Goal: Task Accomplishment & Management: Manage account settings

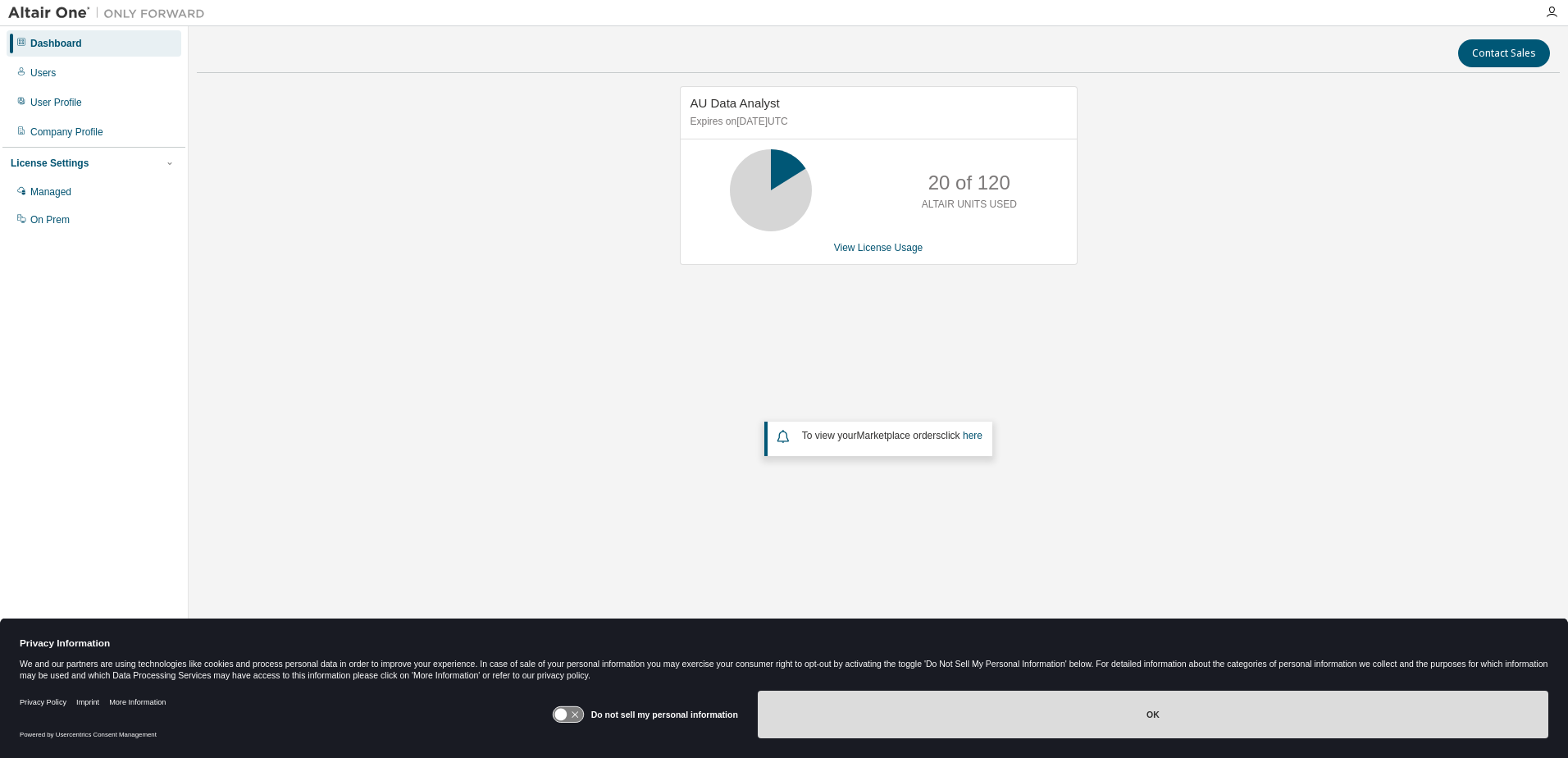
click at [1138, 711] on button "OK" at bounding box center [1153, 715] width 791 height 48
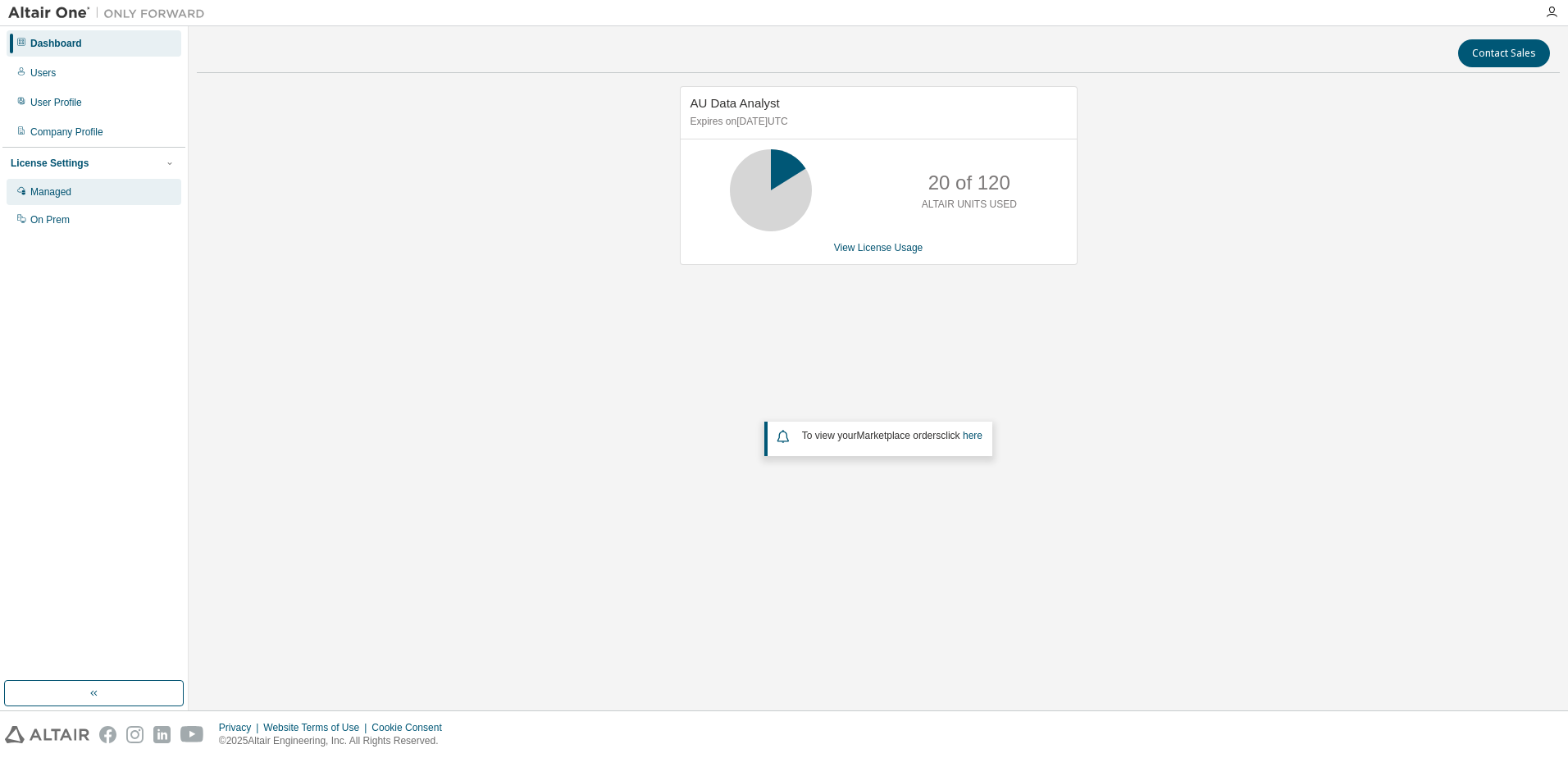
click at [59, 190] on div "Managed" at bounding box center [51, 191] width 41 height 13
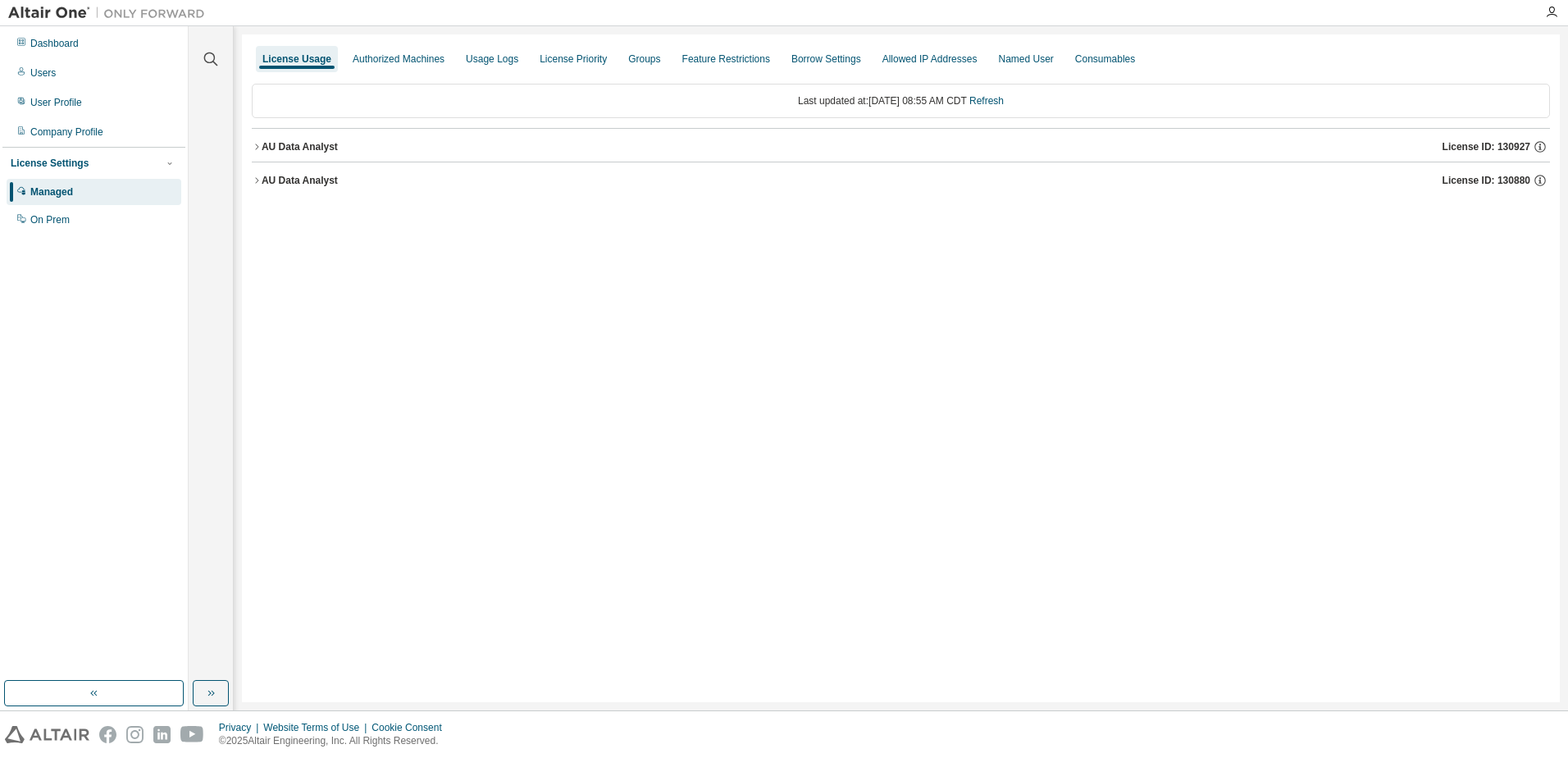
click at [262, 143] on div "AU Data Analyst" at bounding box center [300, 146] width 76 height 13
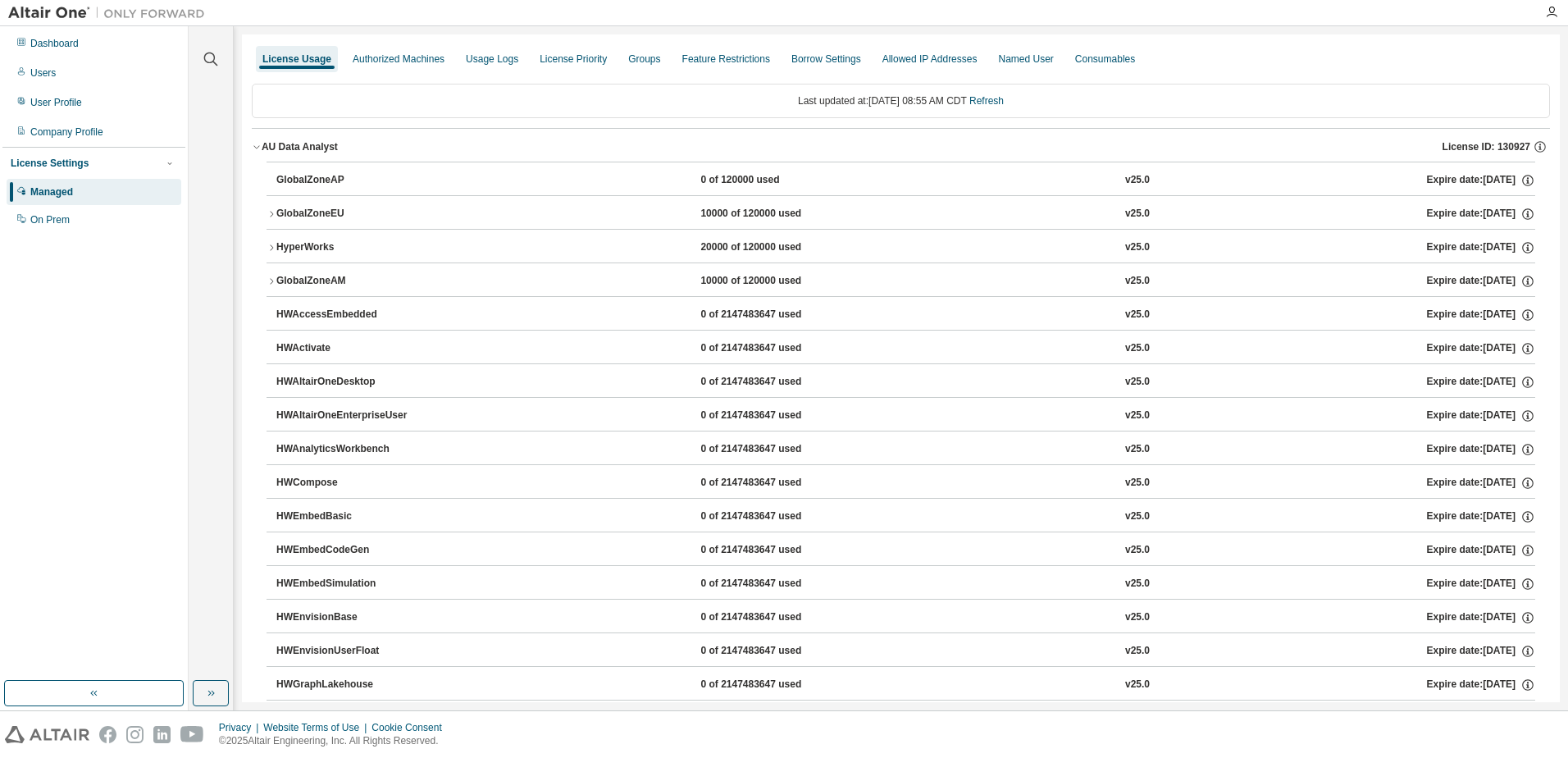
click at [258, 149] on icon "button" at bounding box center [257, 147] width 10 height 10
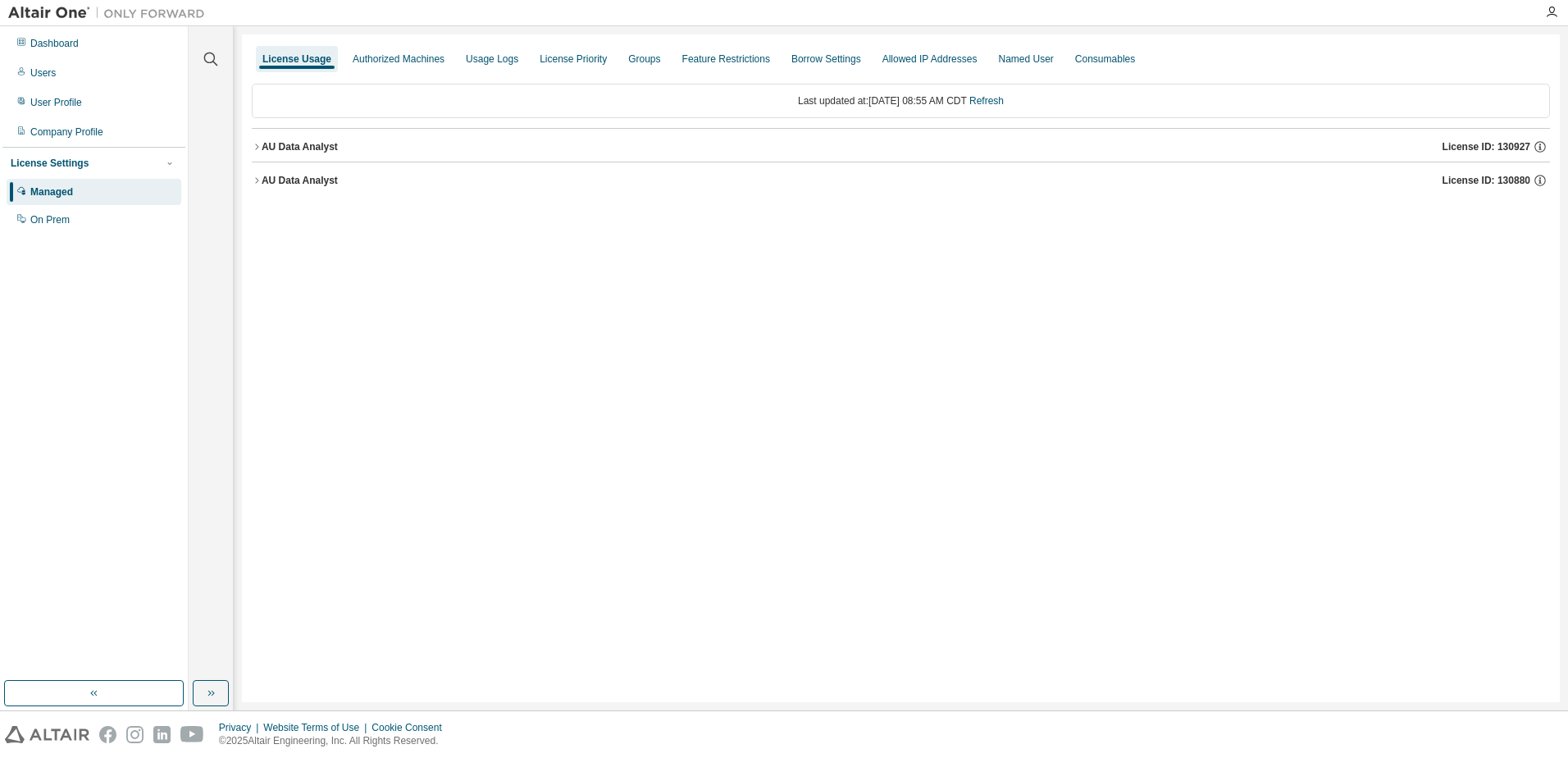
click at [270, 185] on div "AU Data Analyst" at bounding box center [300, 180] width 76 height 13
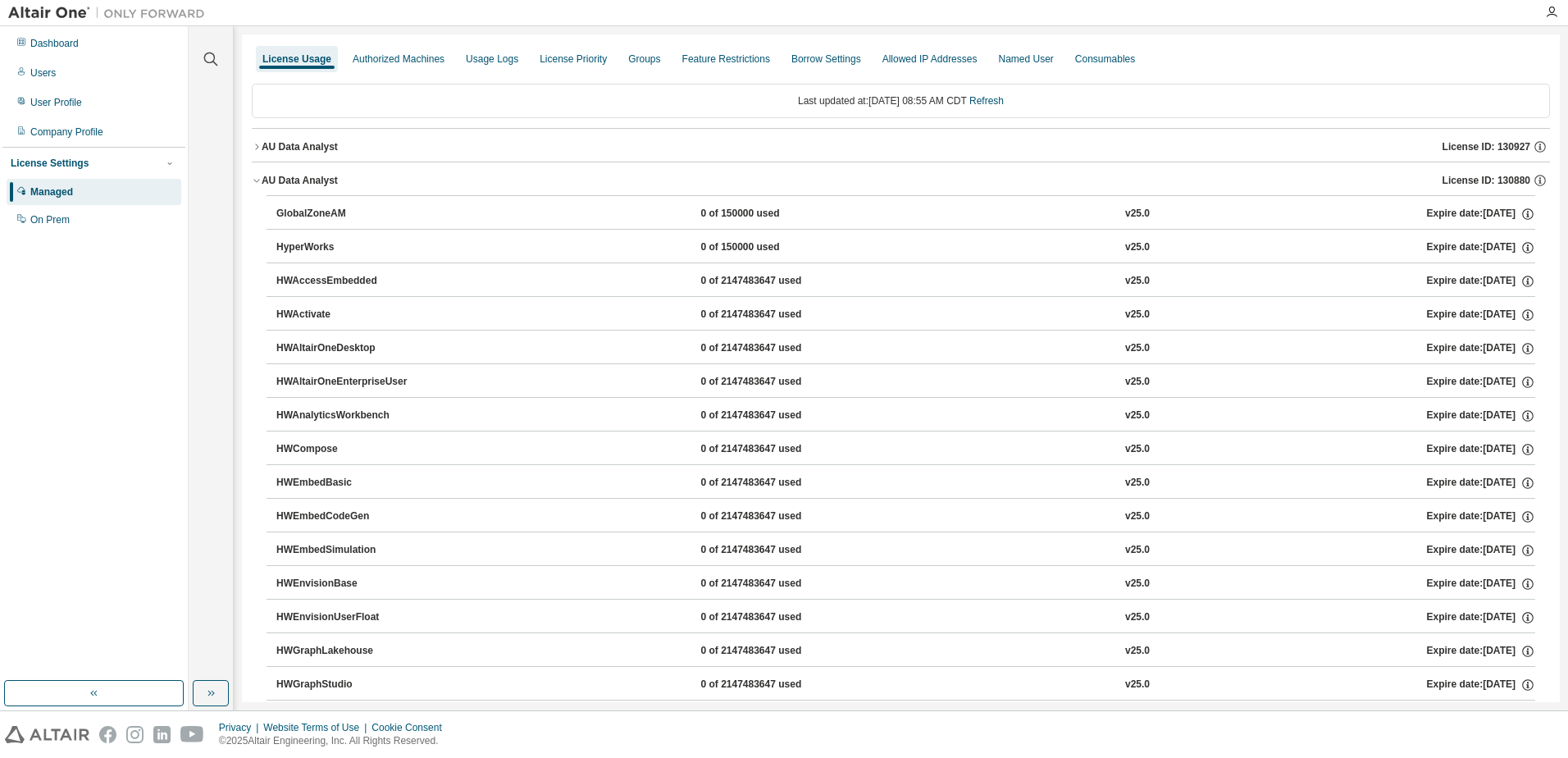
click at [263, 183] on div "AU Data Analyst" at bounding box center [300, 180] width 76 height 13
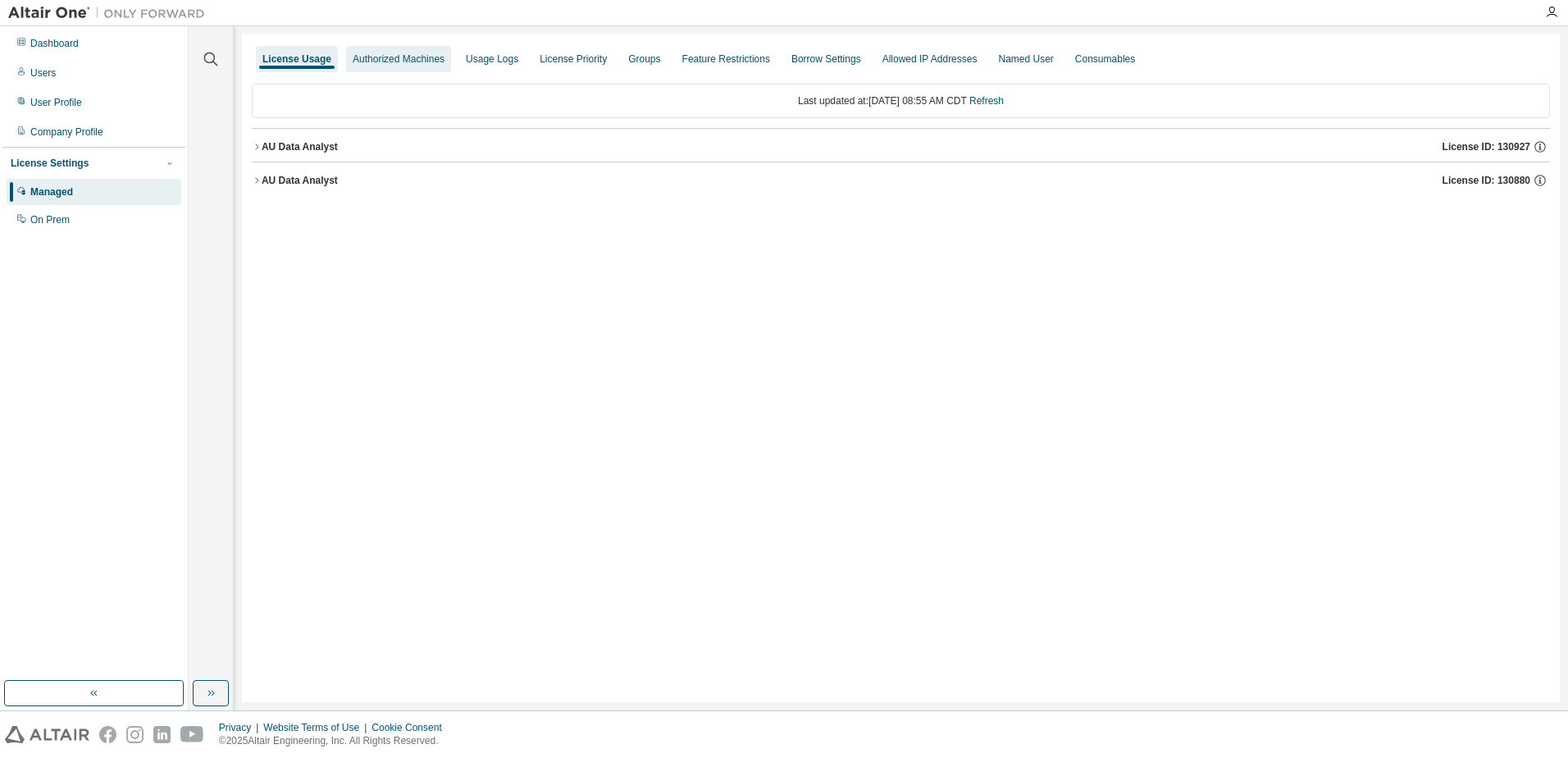
click at [400, 71] on div "Authorized Machines" at bounding box center [399, 59] width 105 height 26
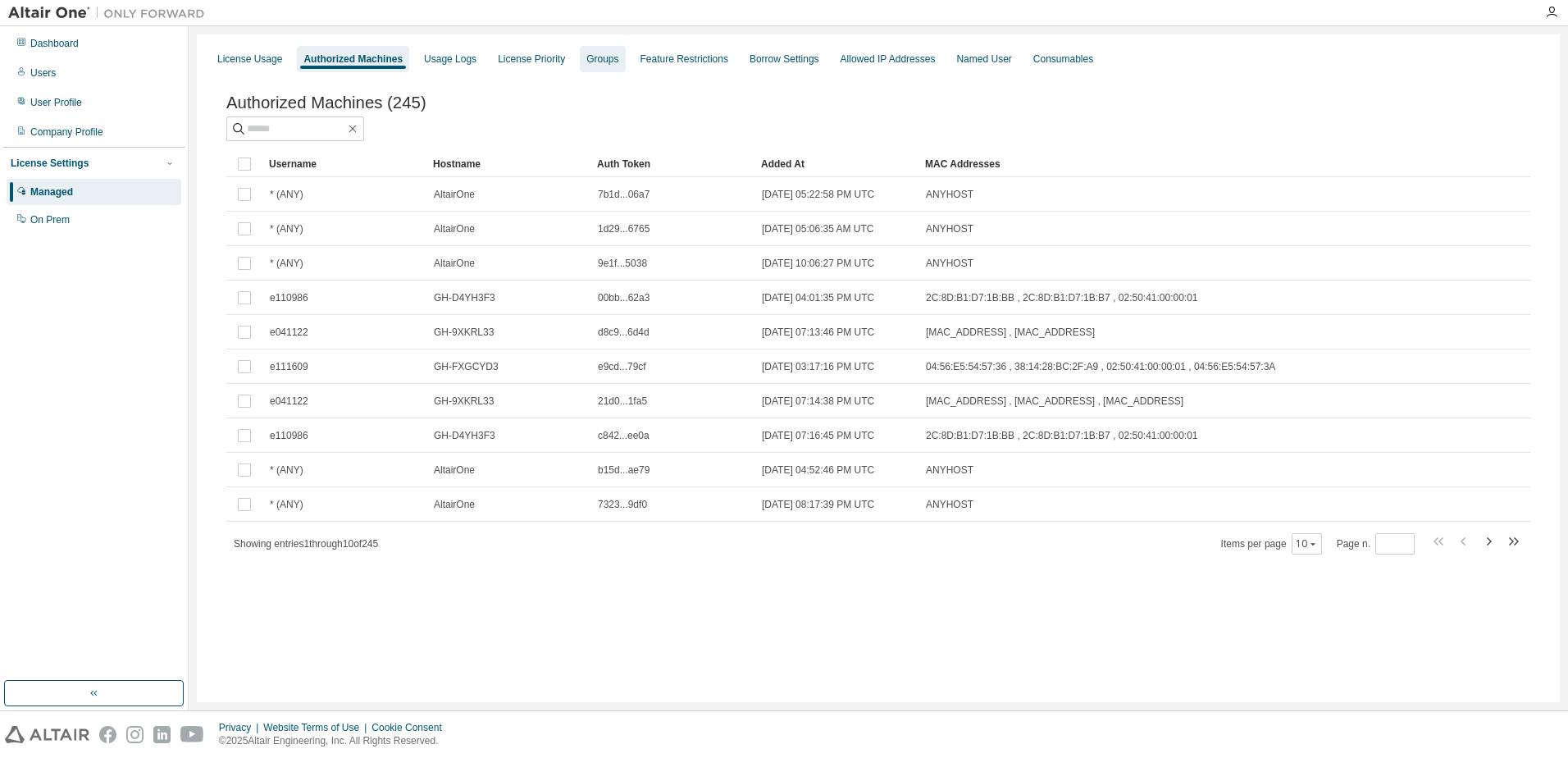
click at [611, 65] on div "Groups" at bounding box center [602, 59] width 32 height 13
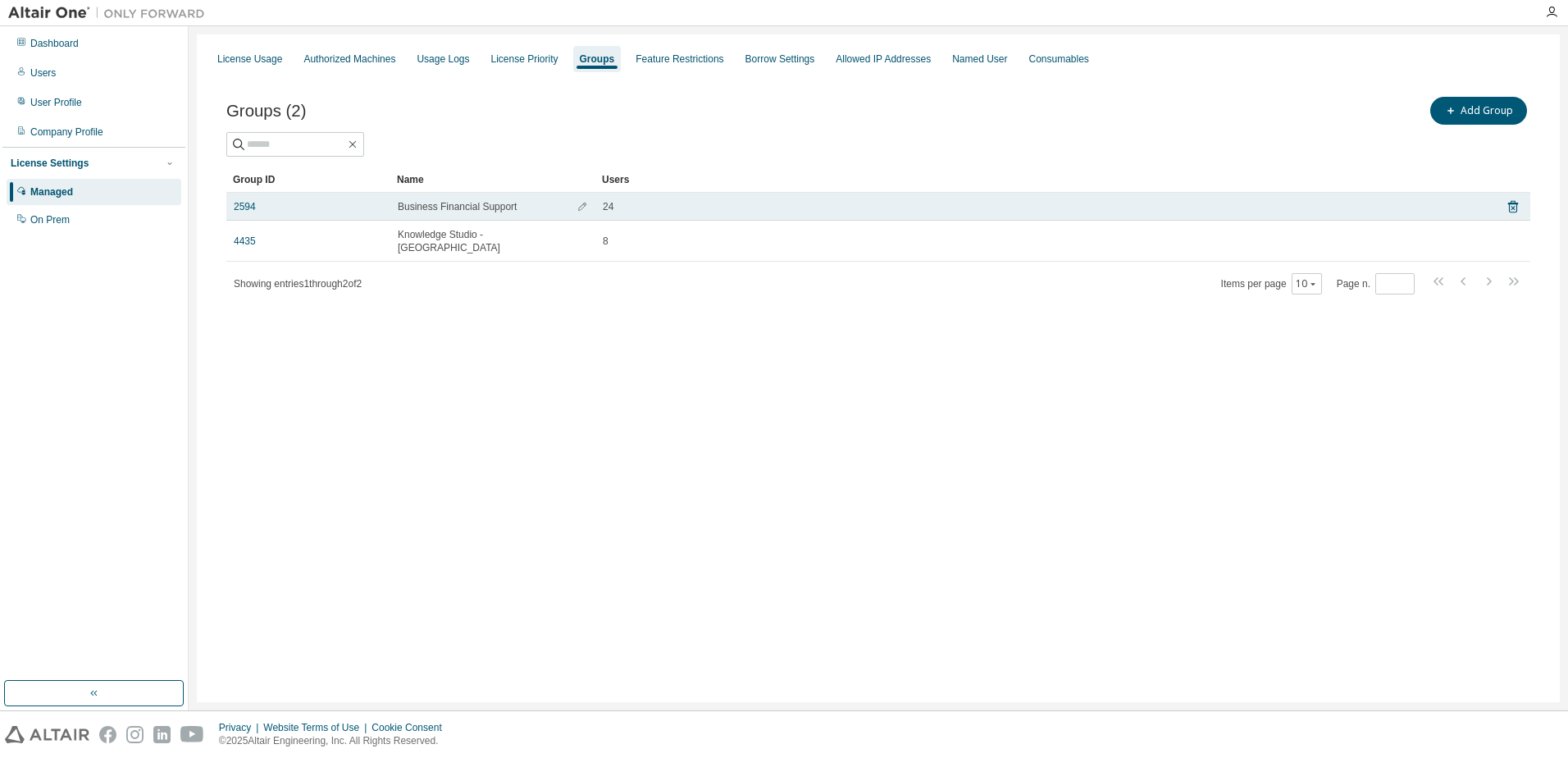
click at [450, 209] on span "Business Financial Support" at bounding box center [457, 206] width 119 height 13
click at [236, 201] on link "2594" at bounding box center [245, 206] width 22 height 13
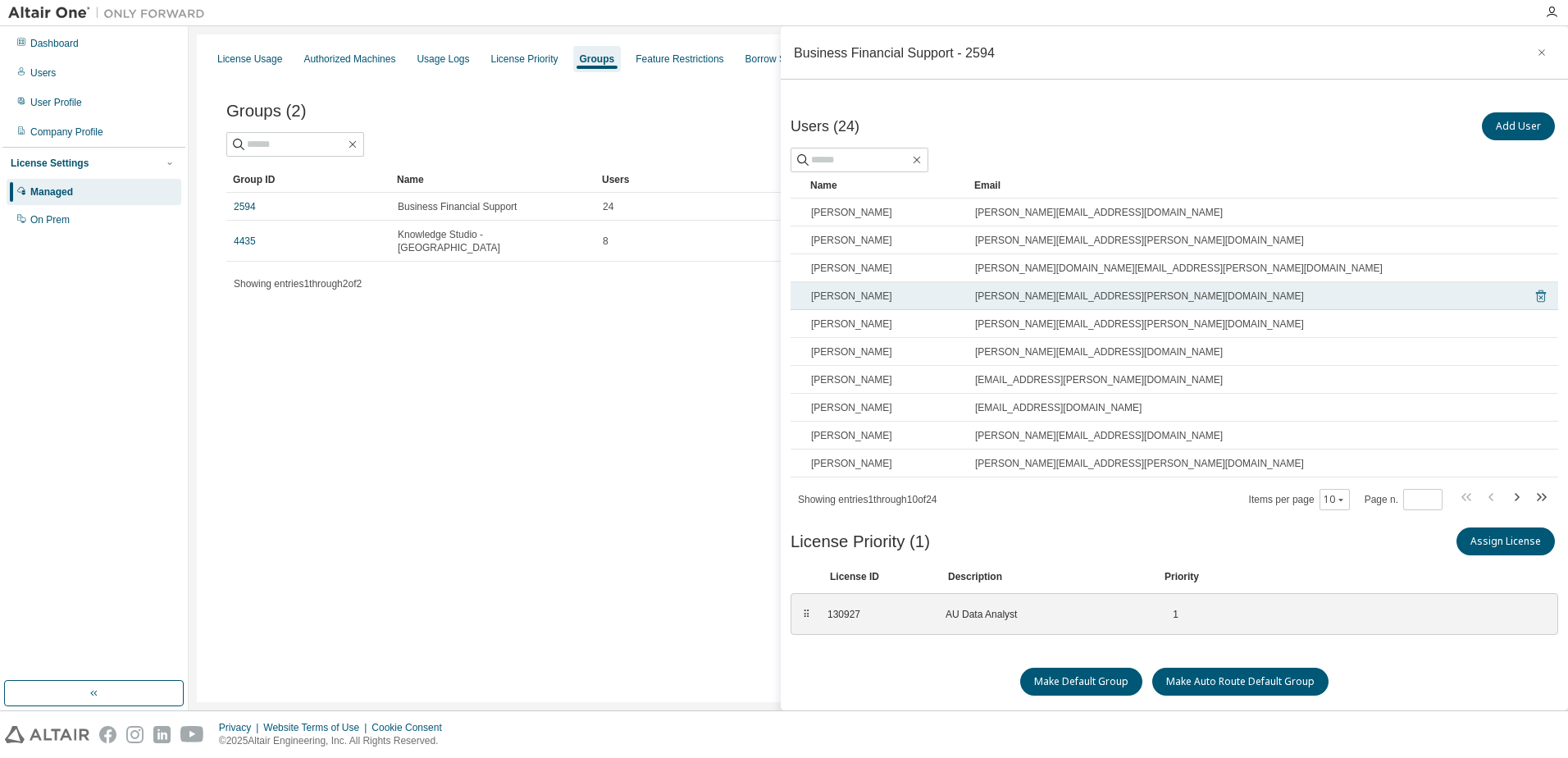
click at [1537, 292] on icon at bounding box center [1542, 296] width 10 height 13
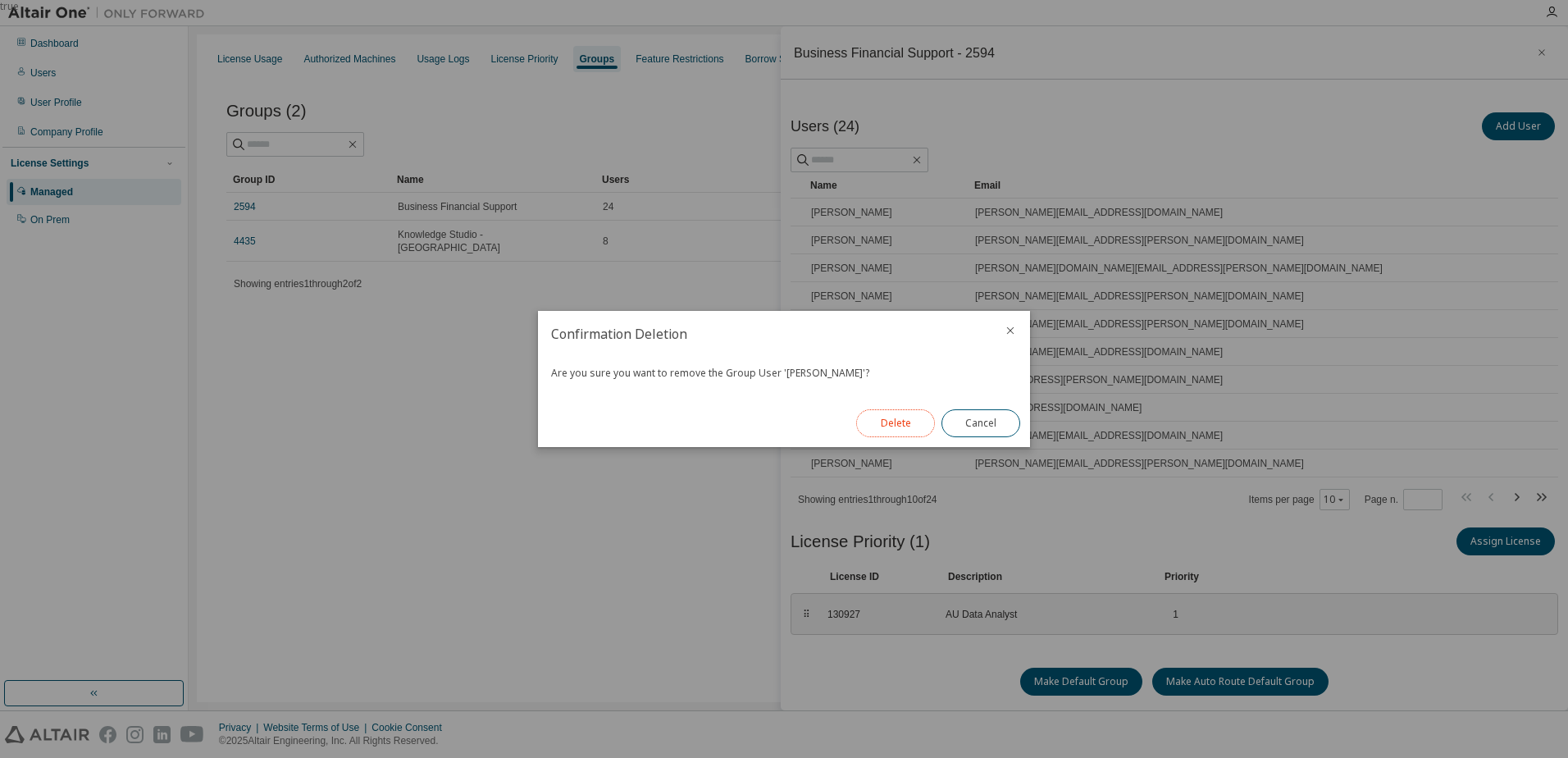
click at [900, 424] on button "Delete" at bounding box center [895, 423] width 79 height 28
click at [974, 420] on button "Close" at bounding box center [981, 423] width 79 height 28
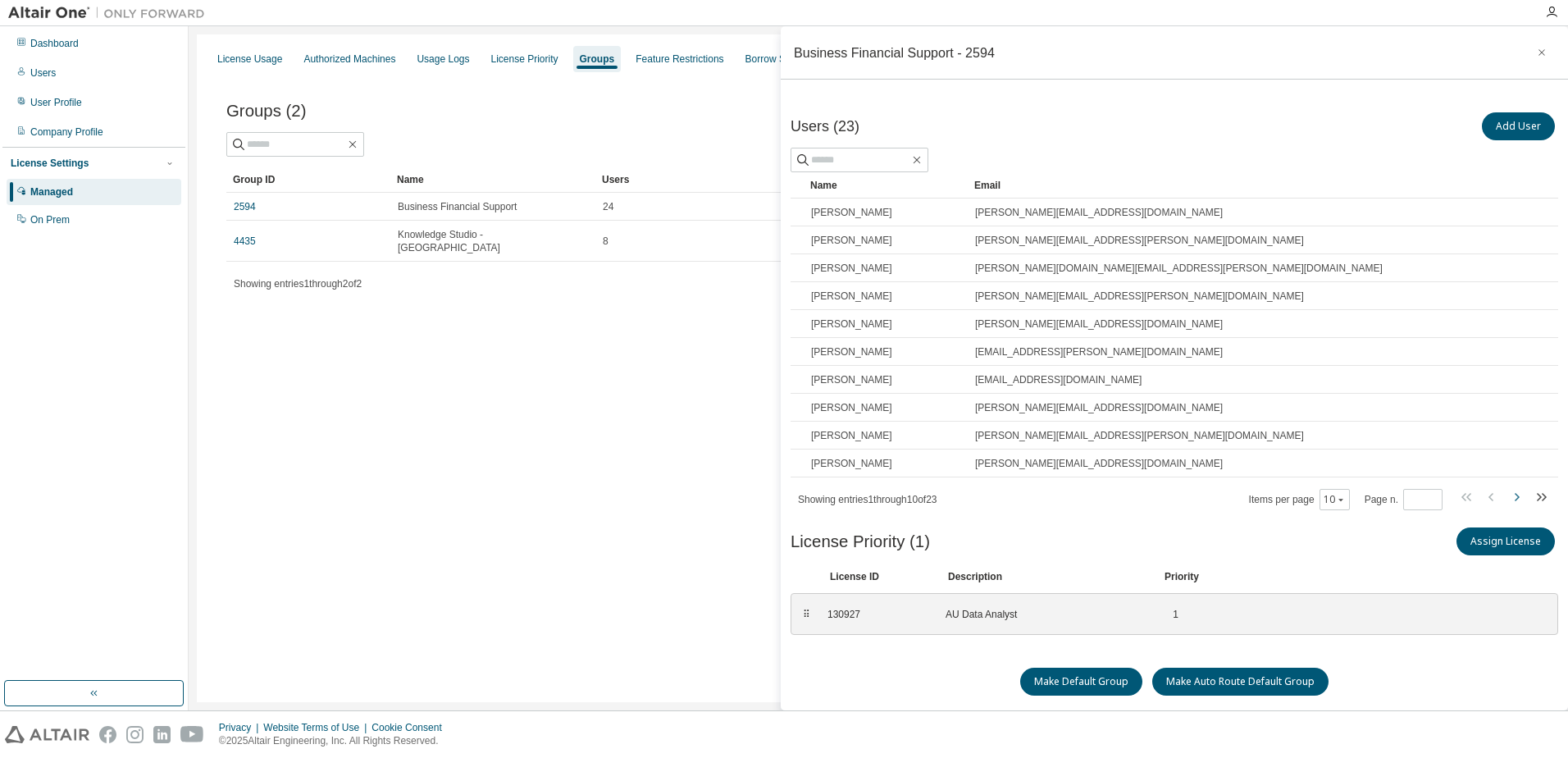
click at [1508, 496] on icon "button" at bounding box center [1516, 497] width 20 height 20
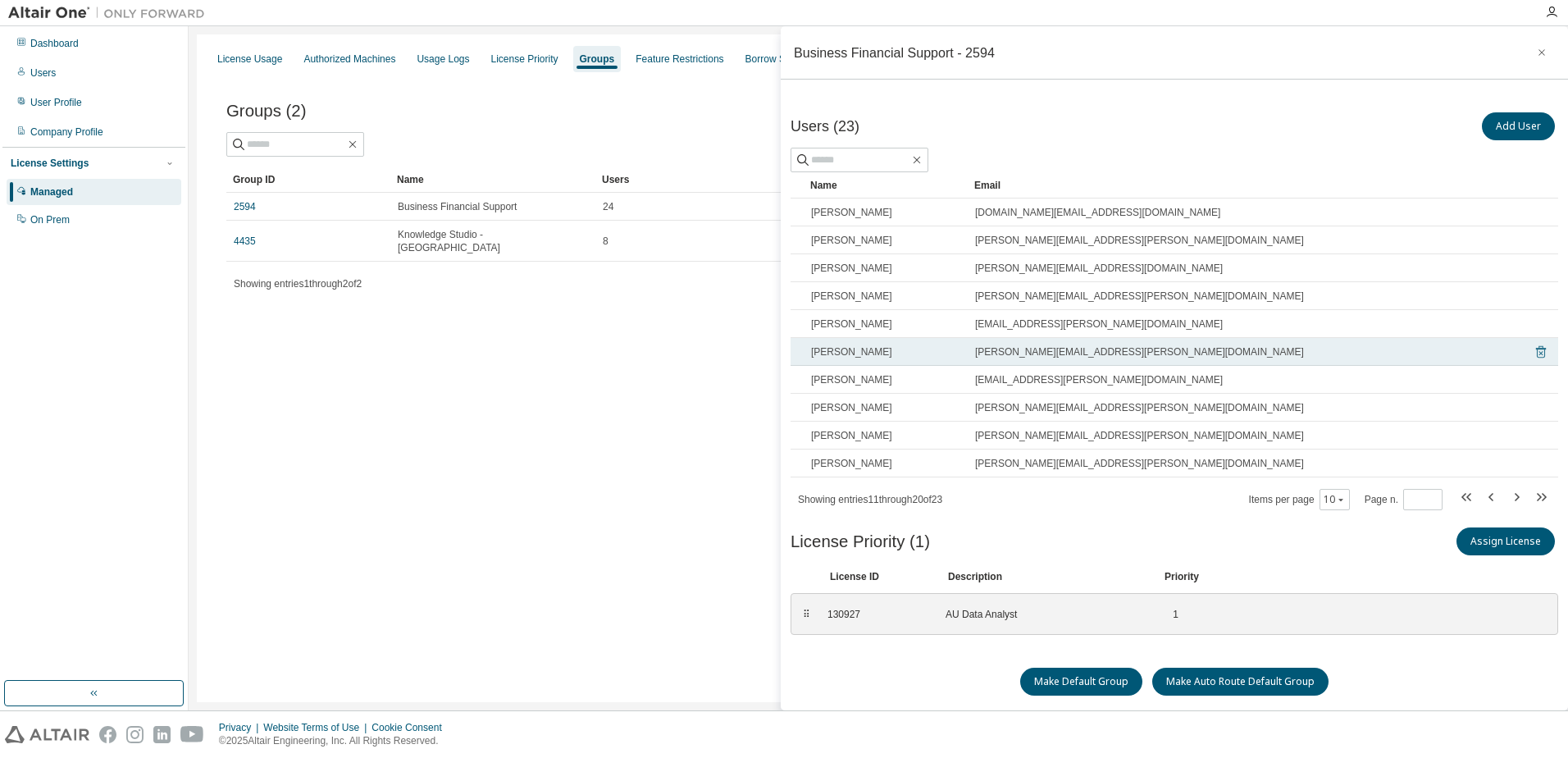
click at [1535, 353] on icon at bounding box center [1541, 351] width 14 height 20
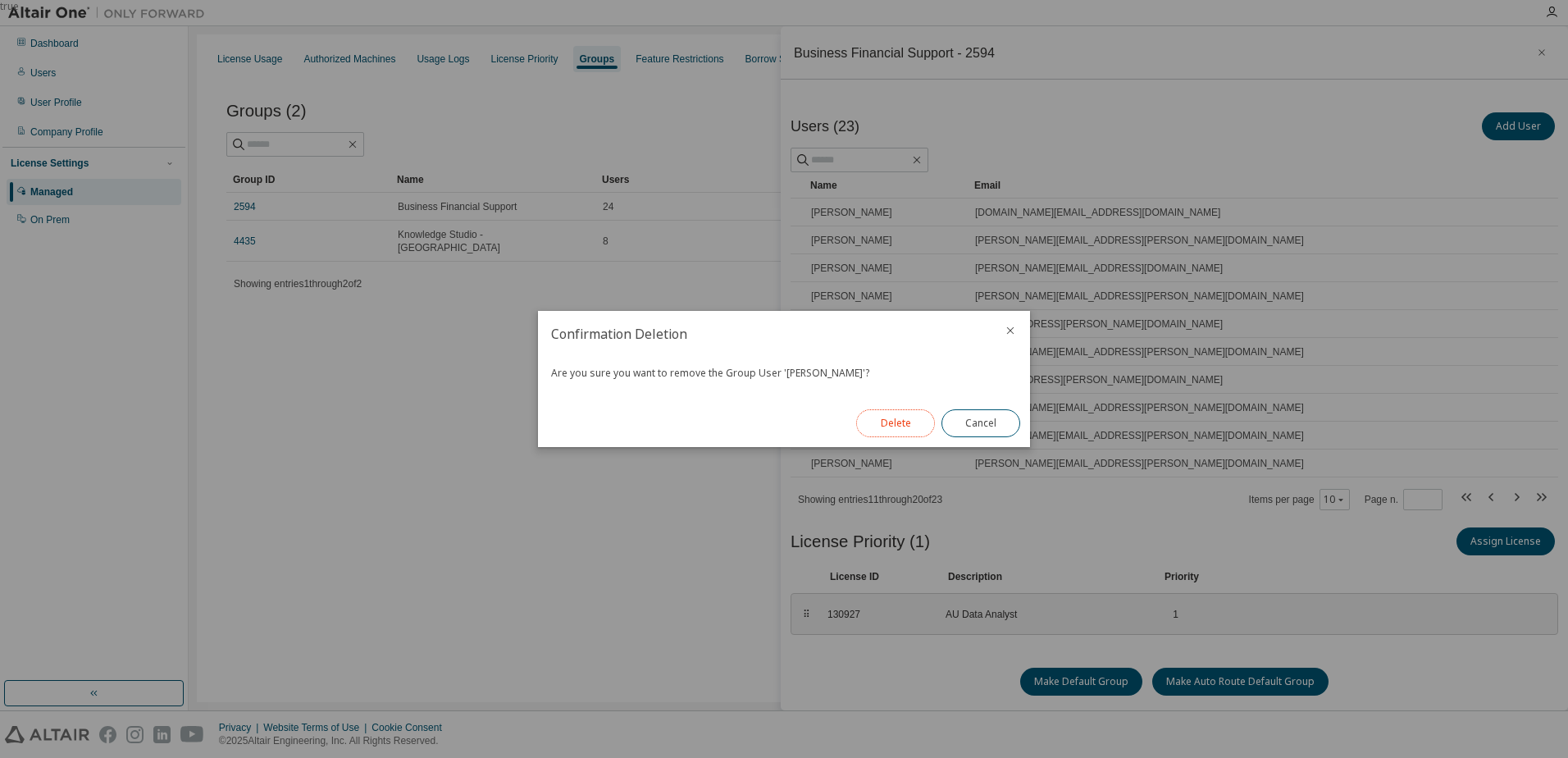
click at [910, 425] on button "Delete" at bounding box center [895, 423] width 79 height 28
click at [977, 427] on button "Close" at bounding box center [981, 423] width 79 height 28
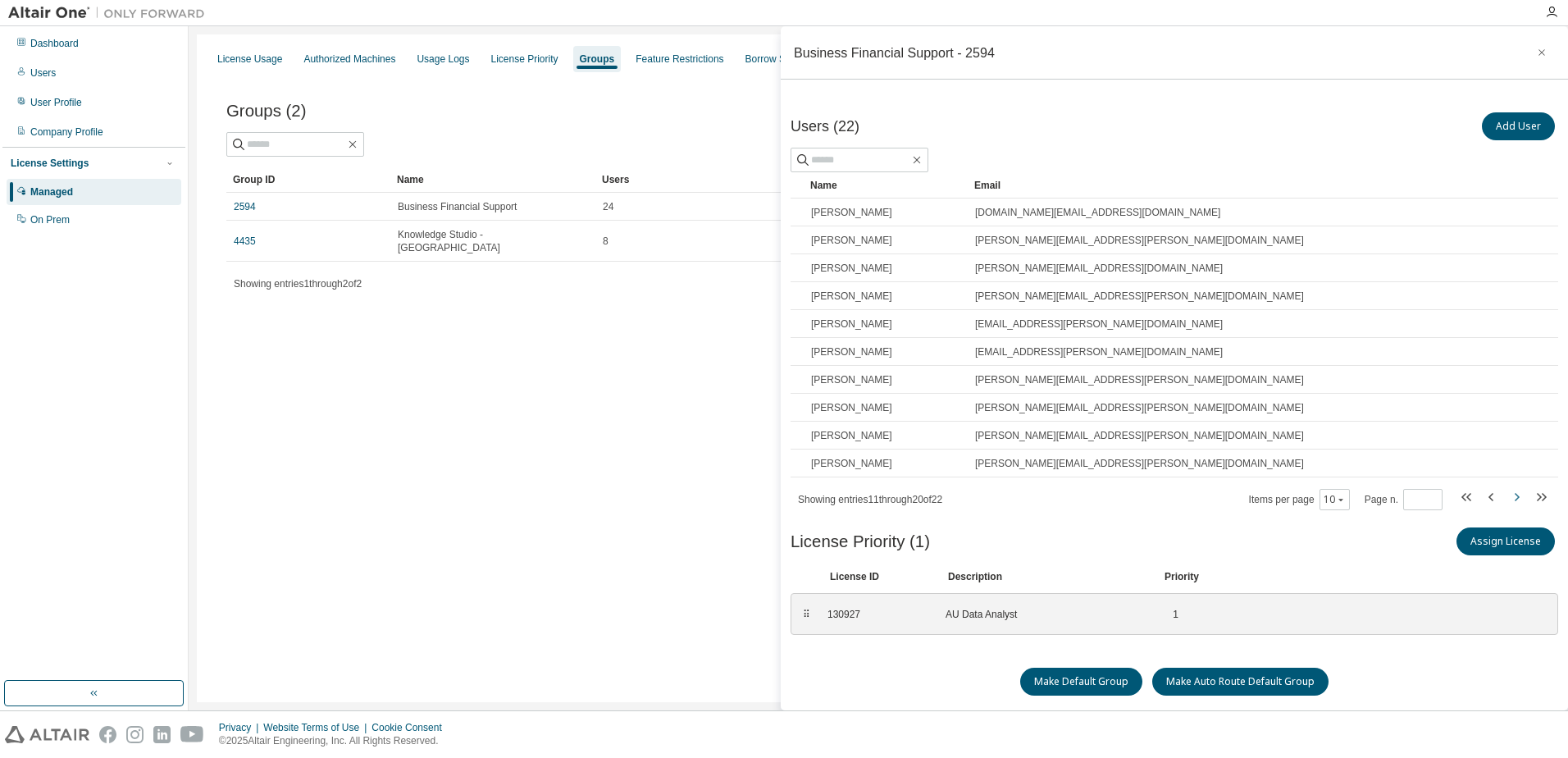
click at [1507, 497] on icon "button" at bounding box center [1516, 497] width 20 height 20
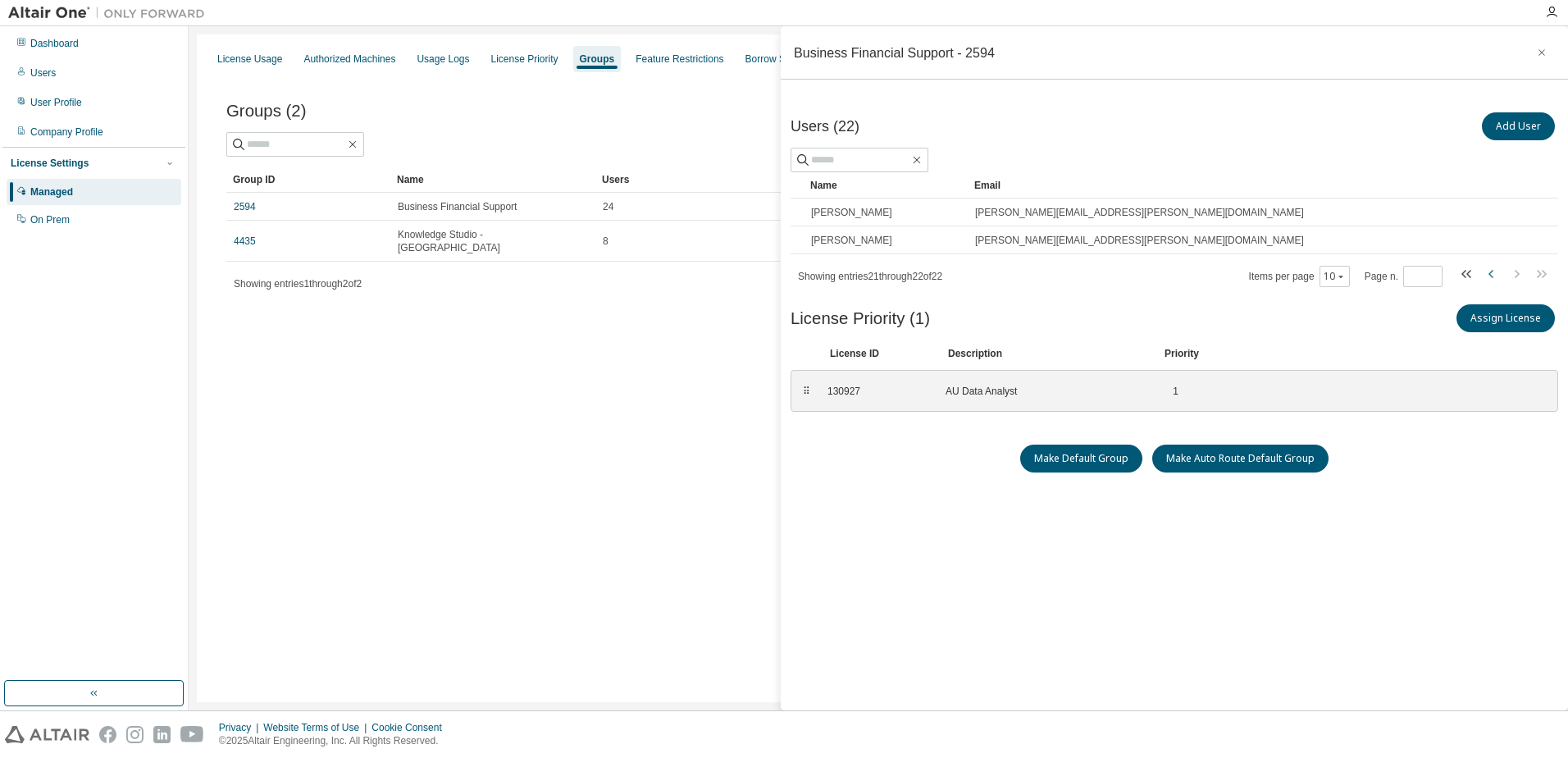
click at [1482, 277] on icon "button" at bounding box center [1492, 273] width 20 height 20
type input "*"
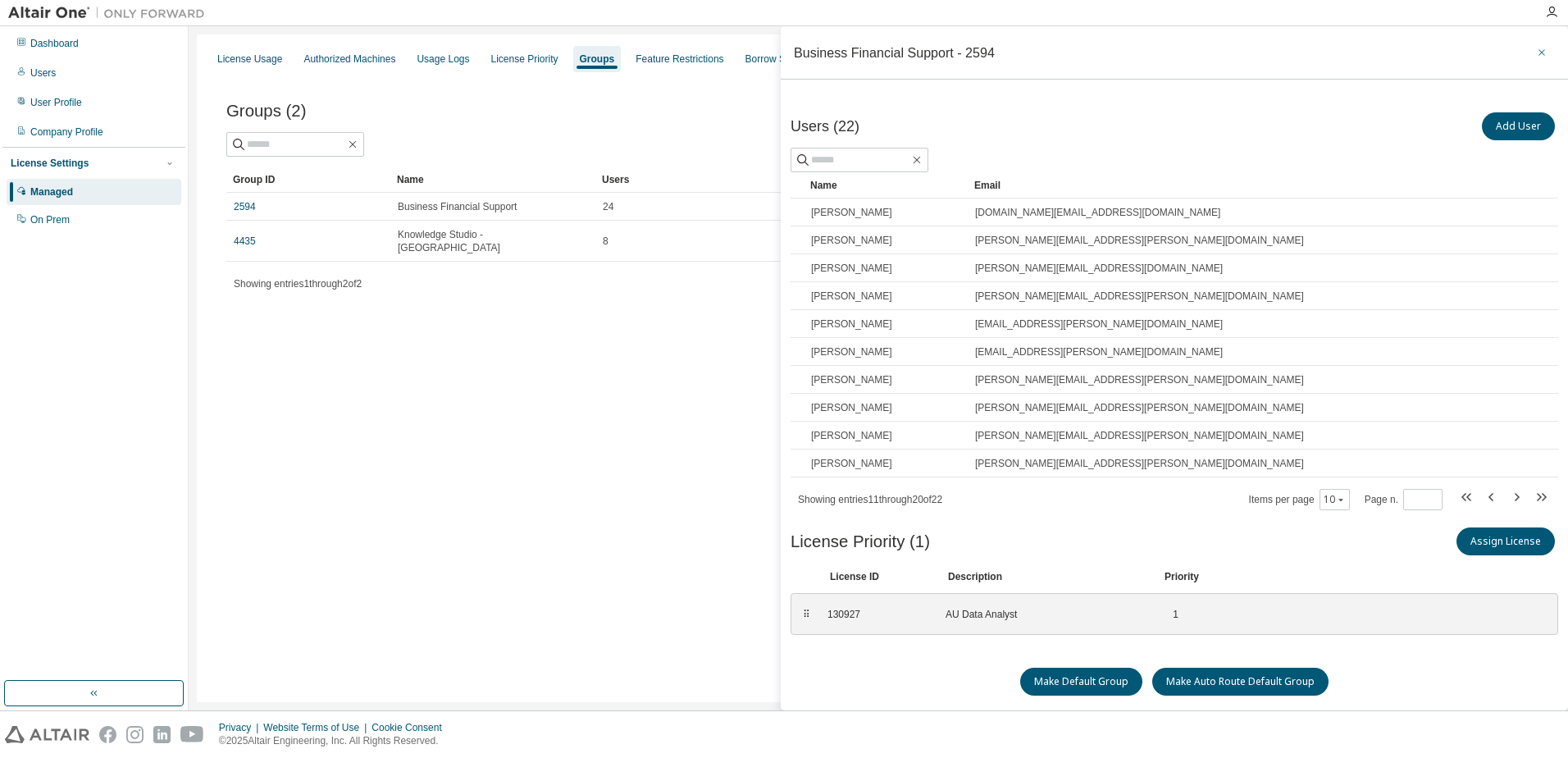
click at [1537, 56] on icon "button" at bounding box center [1543, 52] width 12 height 13
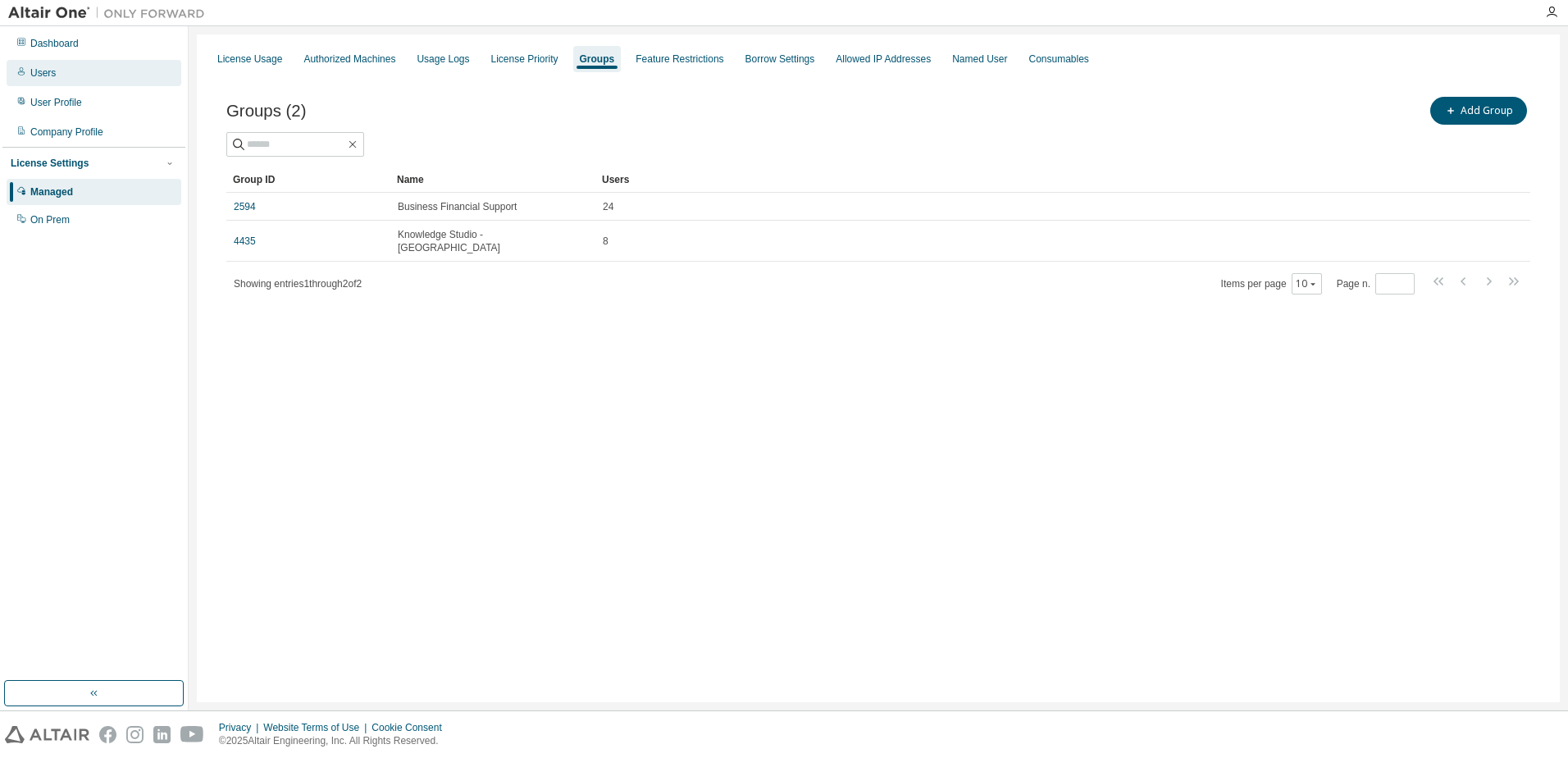
click at [78, 69] on div "Users" at bounding box center [94, 73] width 175 height 26
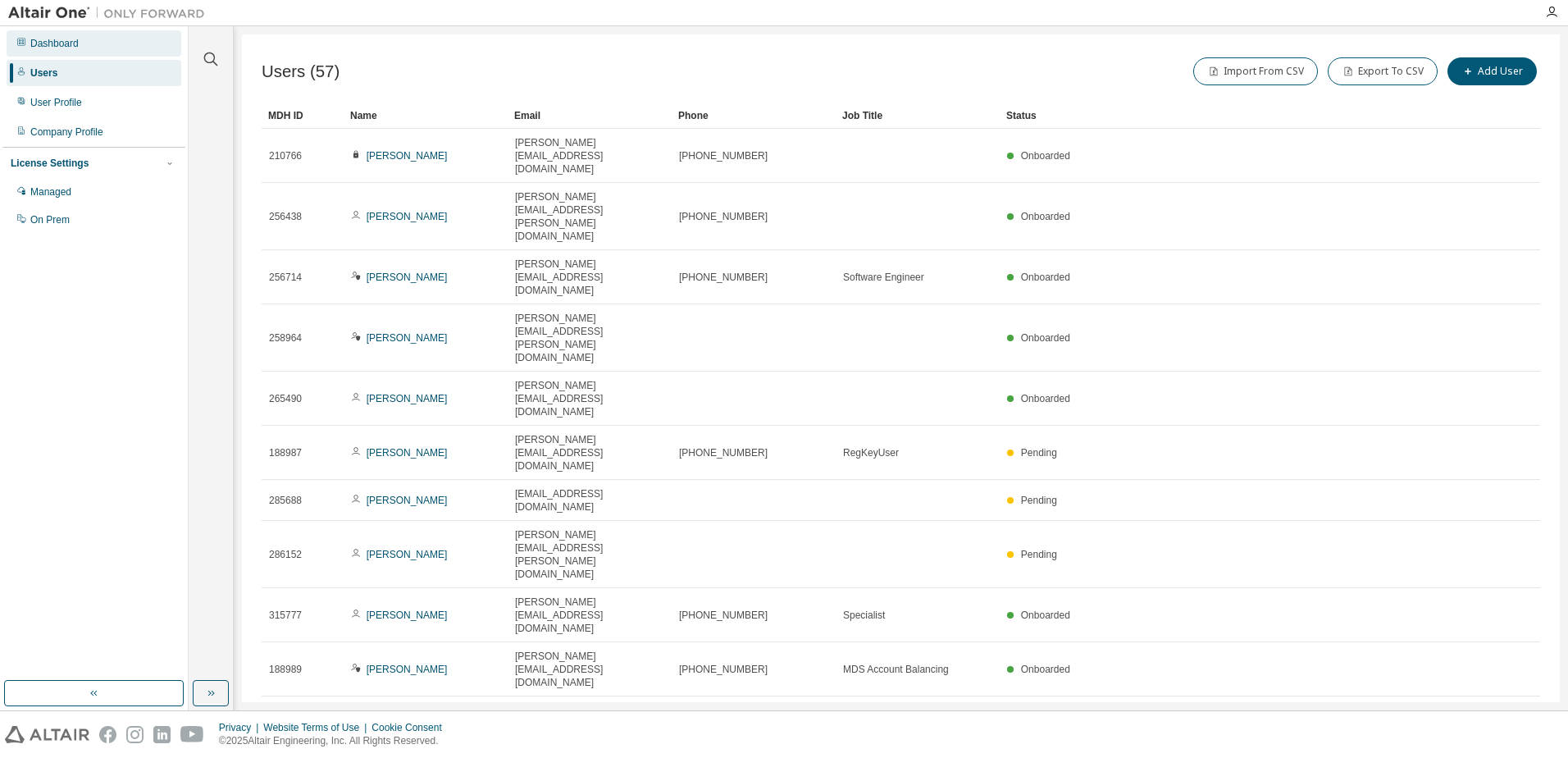
click at [79, 47] on div "Dashboard" at bounding box center [54, 43] width 48 height 13
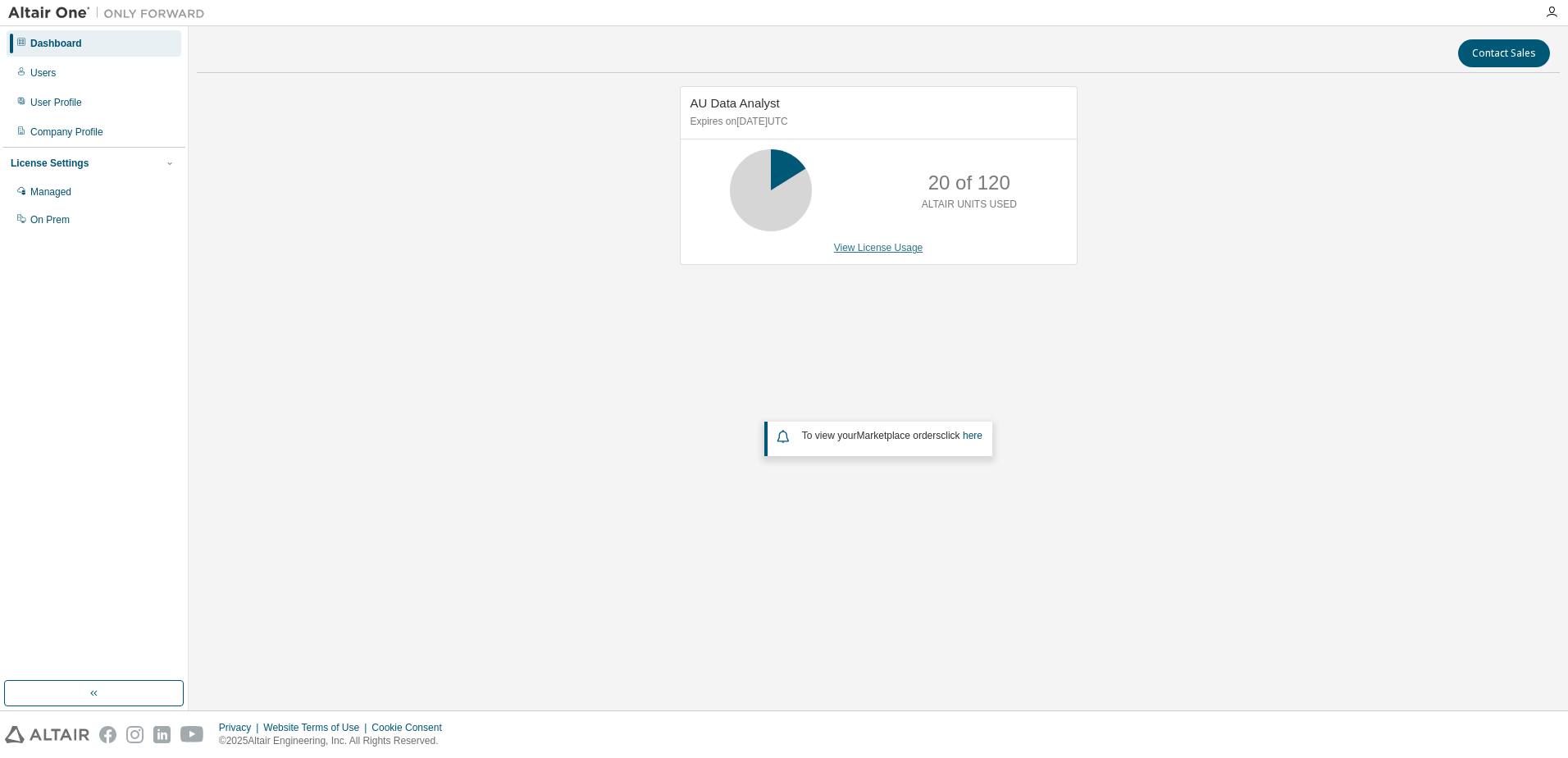
click at [882, 247] on link "View License Usage" at bounding box center [878, 248] width 89 height 12
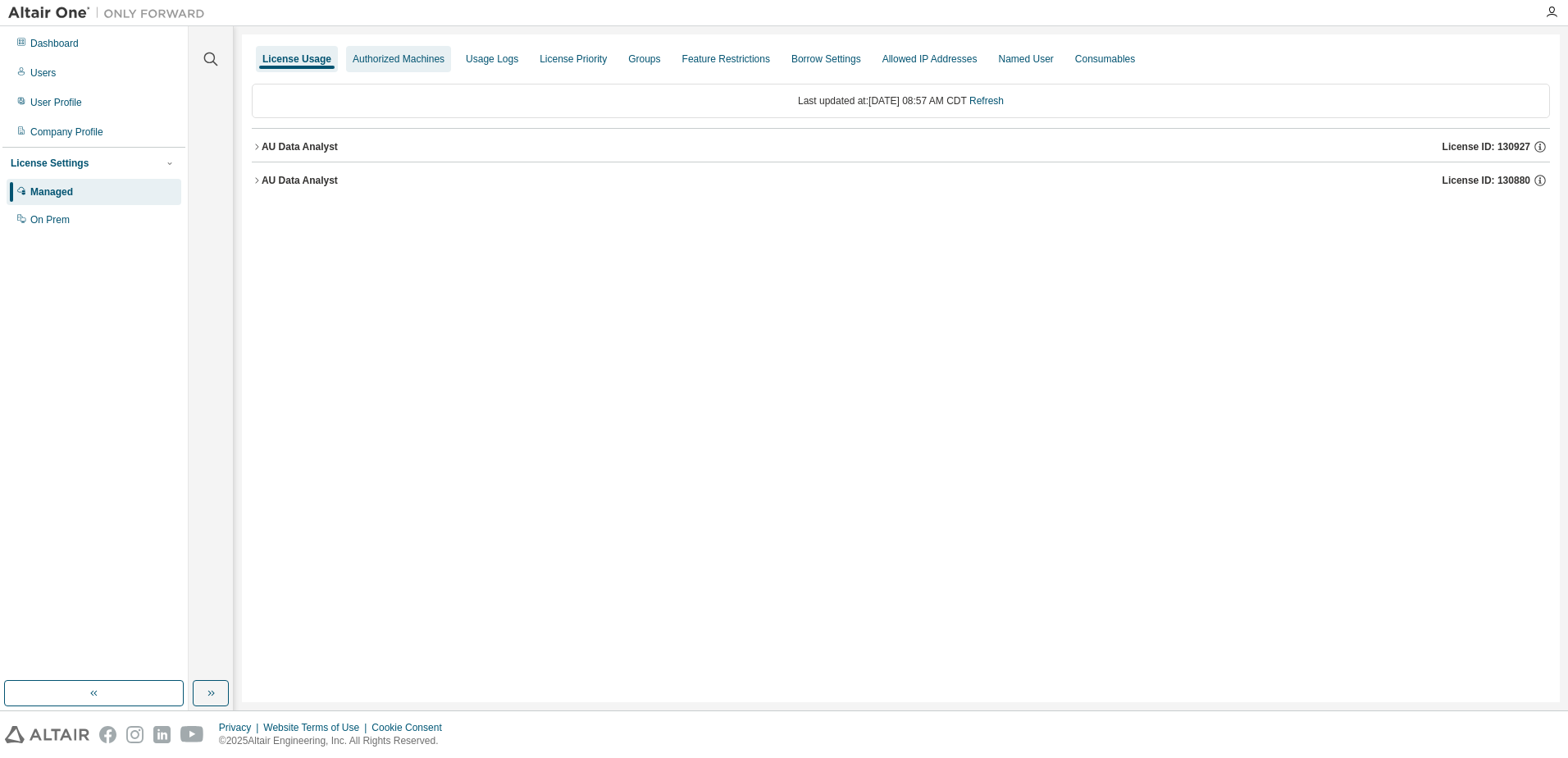
click at [397, 50] on div "Authorized Machines" at bounding box center [399, 59] width 105 height 26
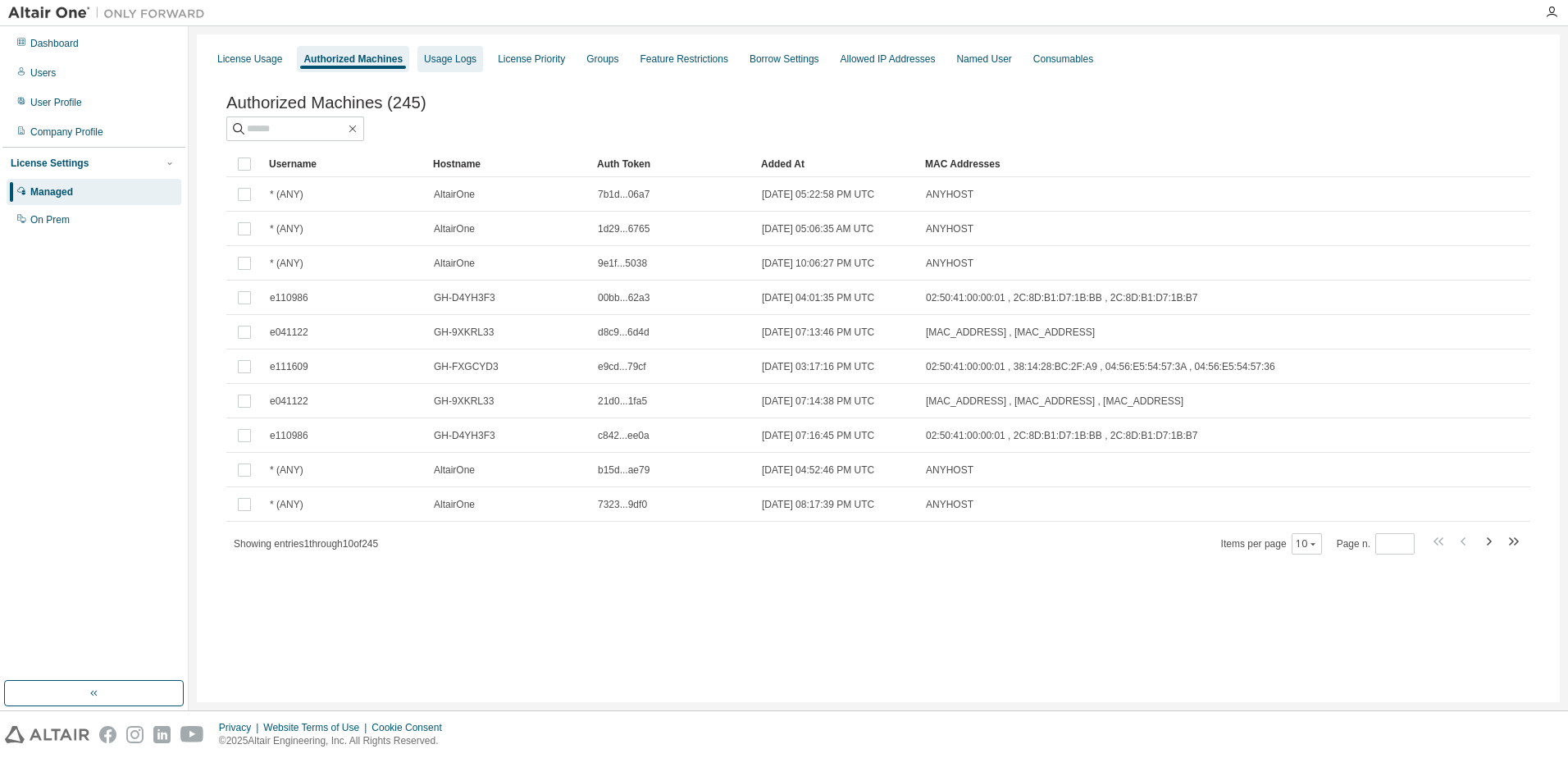
click at [466, 53] on div "Usage Logs" at bounding box center [451, 59] width 53 height 13
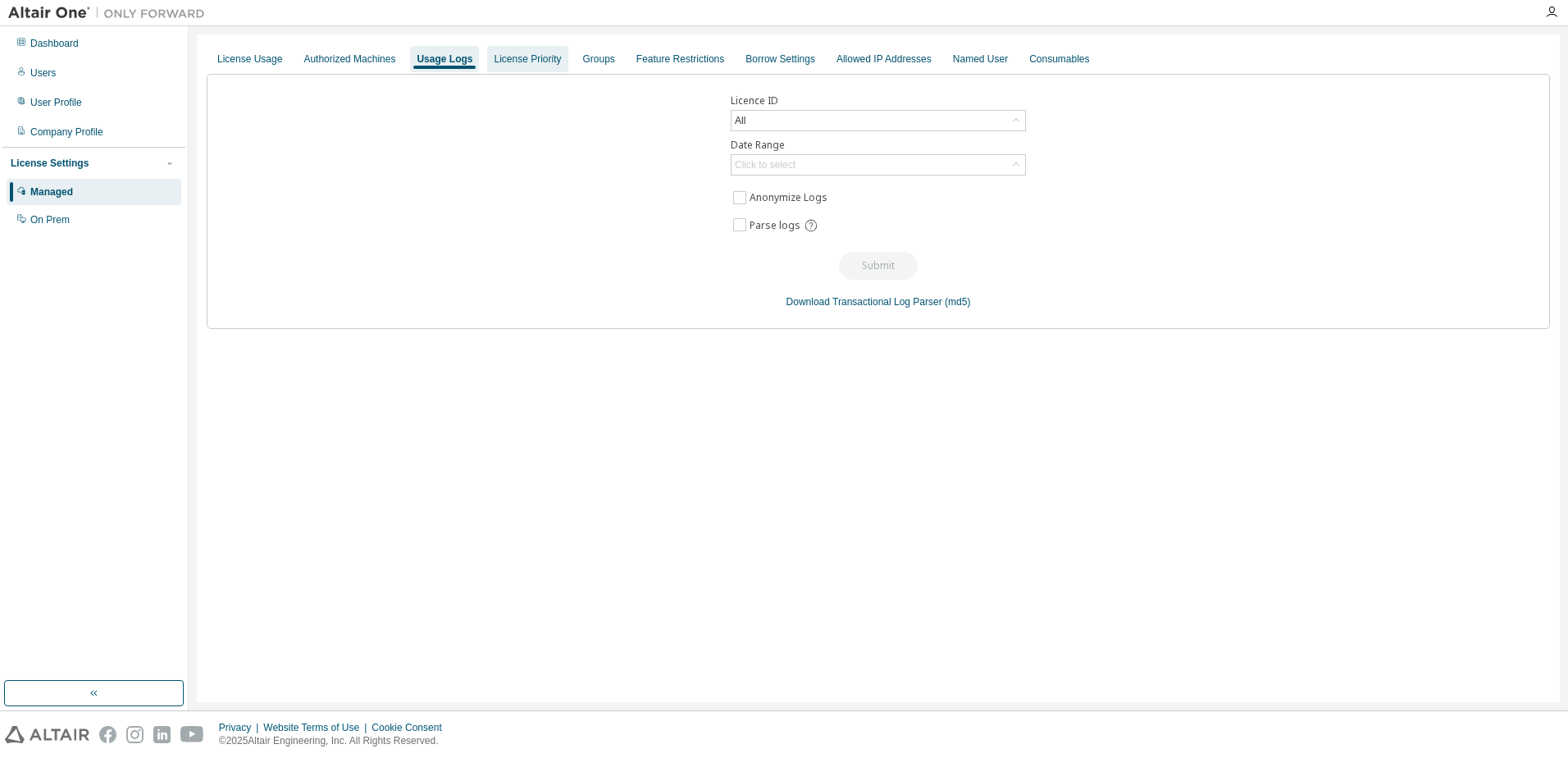
click at [535, 56] on div "License Priority" at bounding box center [527, 59] width 67 height 13
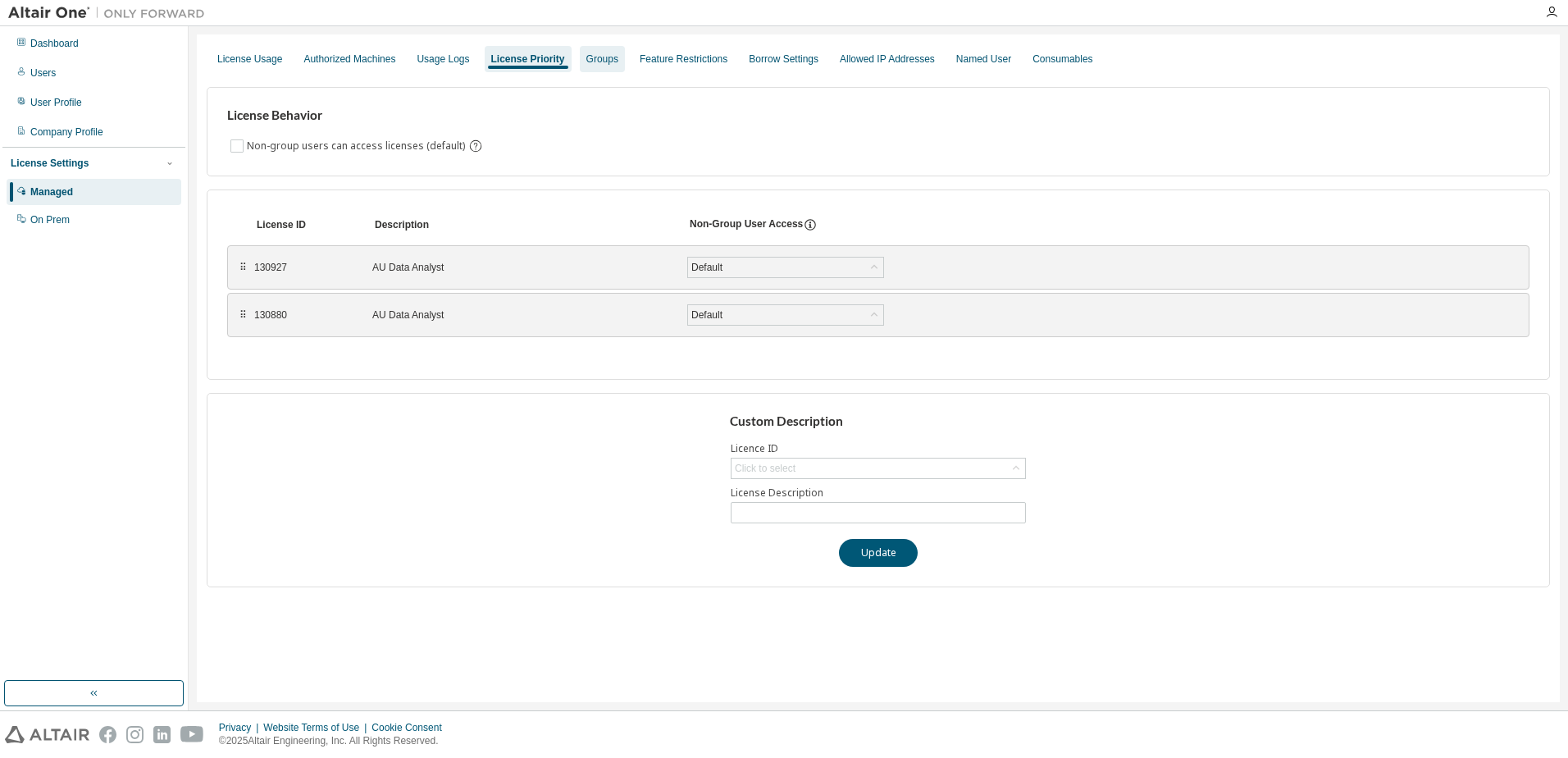
click at [619, 56] on div "Groups" at bounding box center [602, 59] width 32 height 13
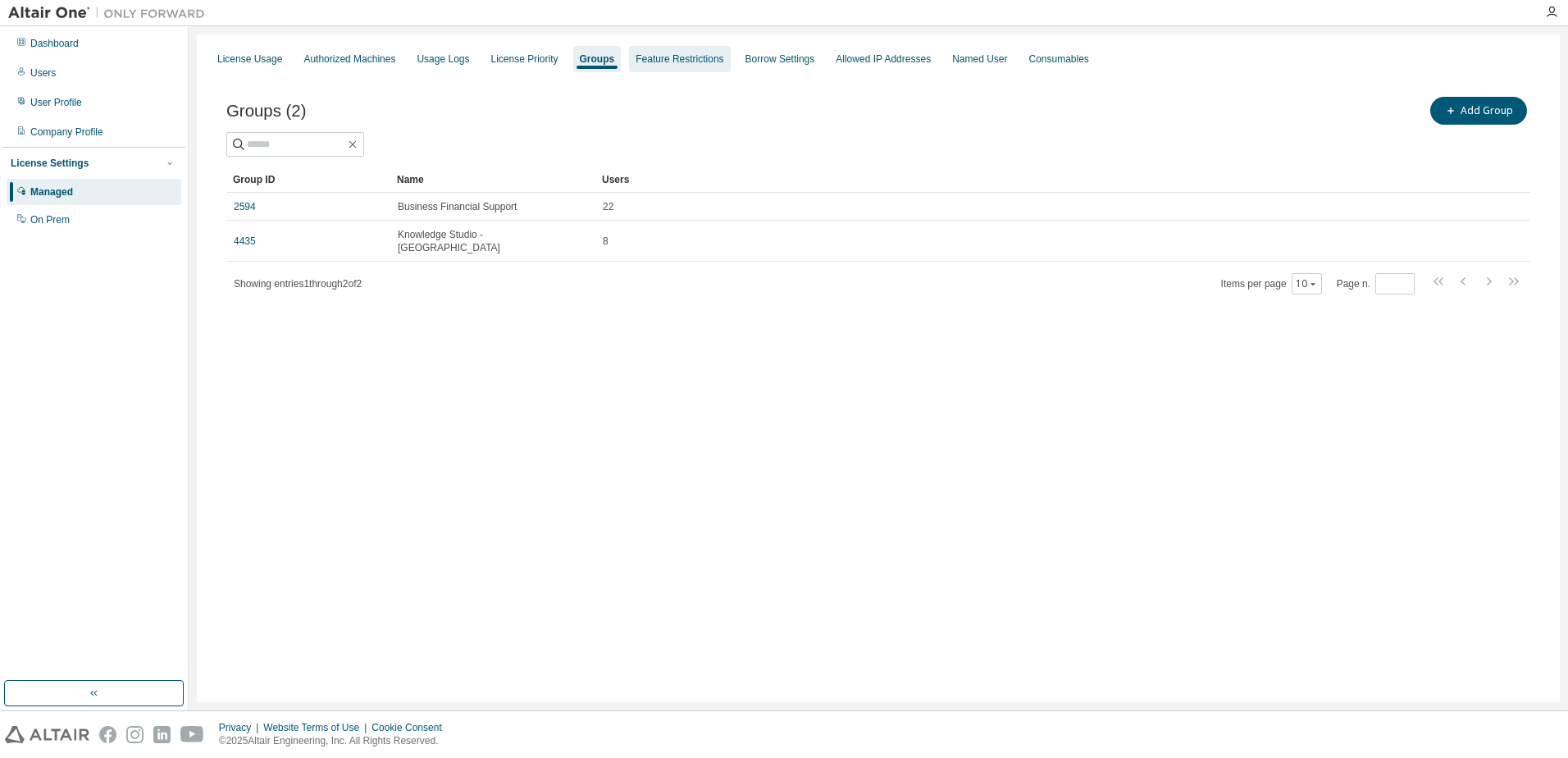
click at [675, 64] on div "Feature Restrictions" at bounding box center [679, 59] width 87 height 13
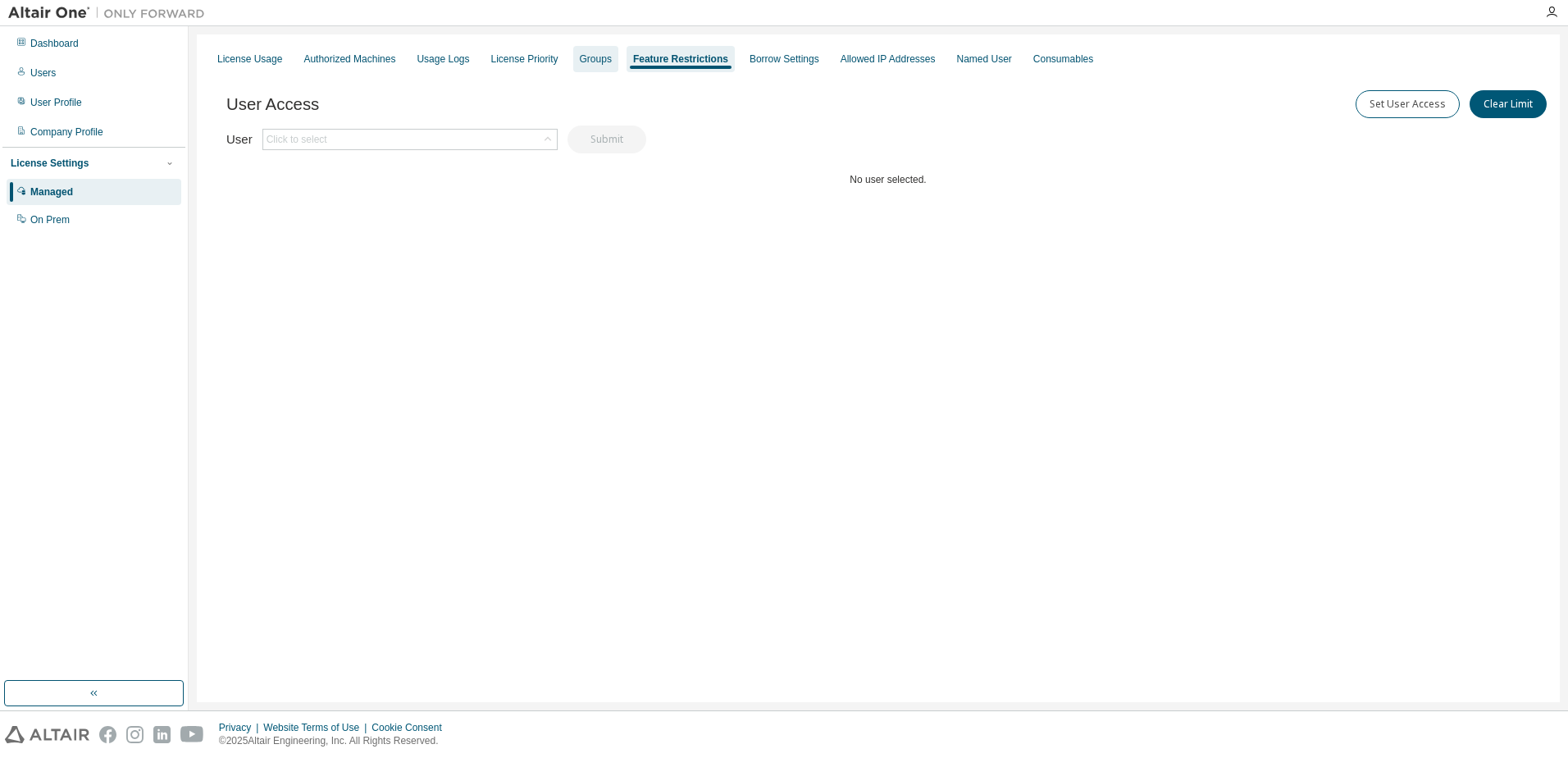
click at [612, 61] on div "Groups" at bounding box center [596, 59] width 32 height 13
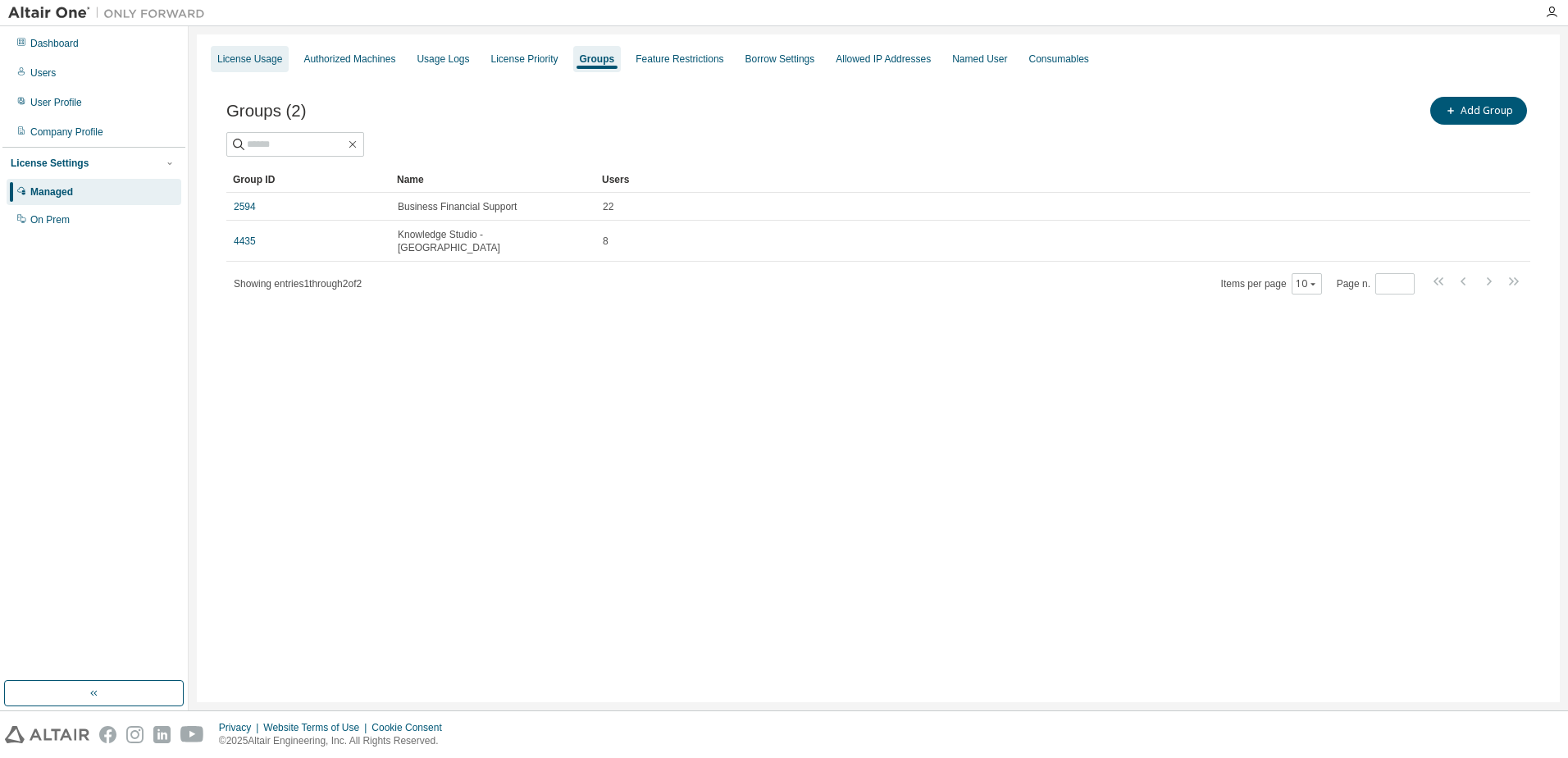
click at [235, 56] on div "License Usage" at bounding box center [249, 59] width 64 height 13
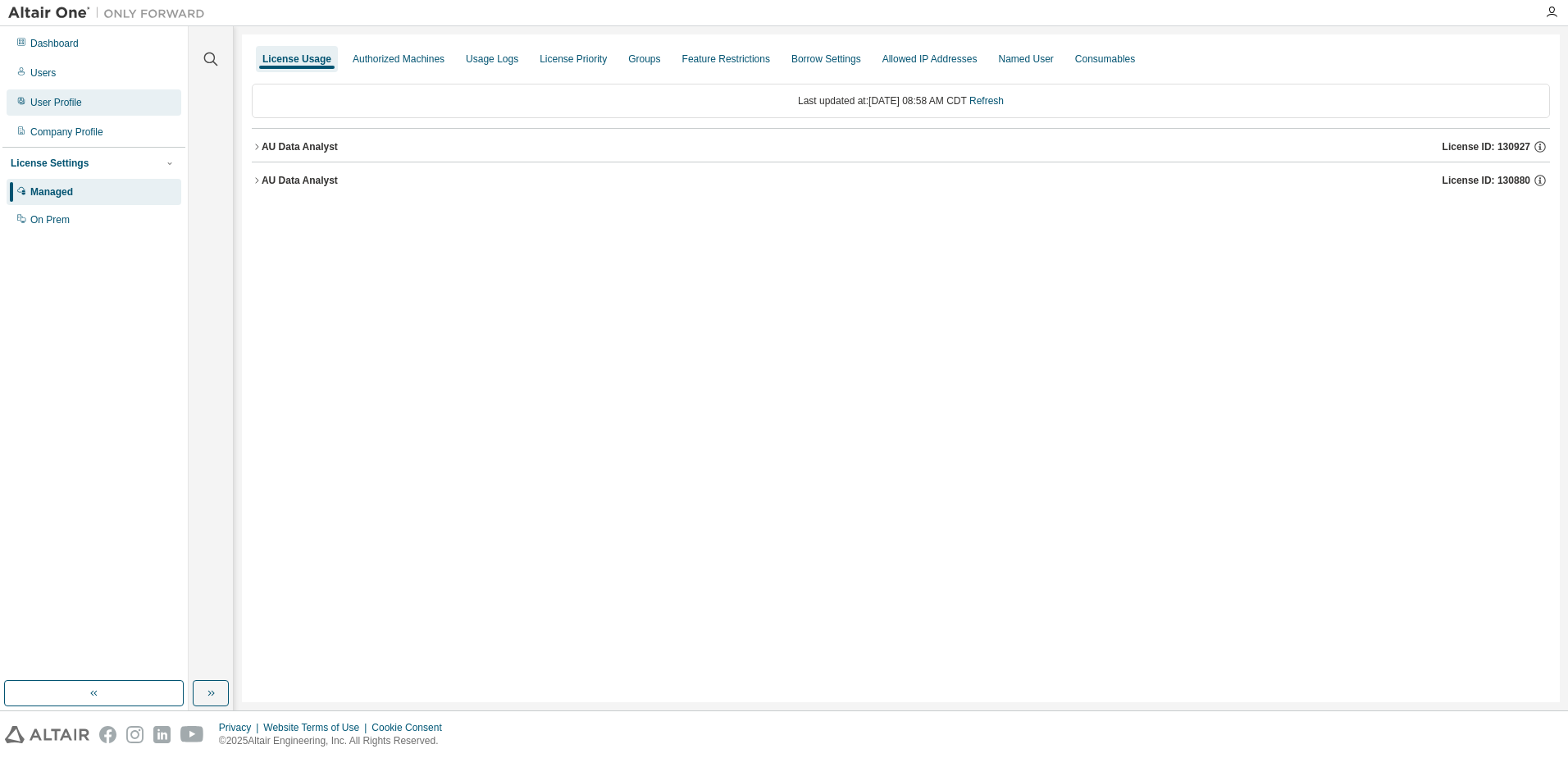
click at [64, 105] on div "User Profile" at bounding box center [56, 102] width 52 height 13
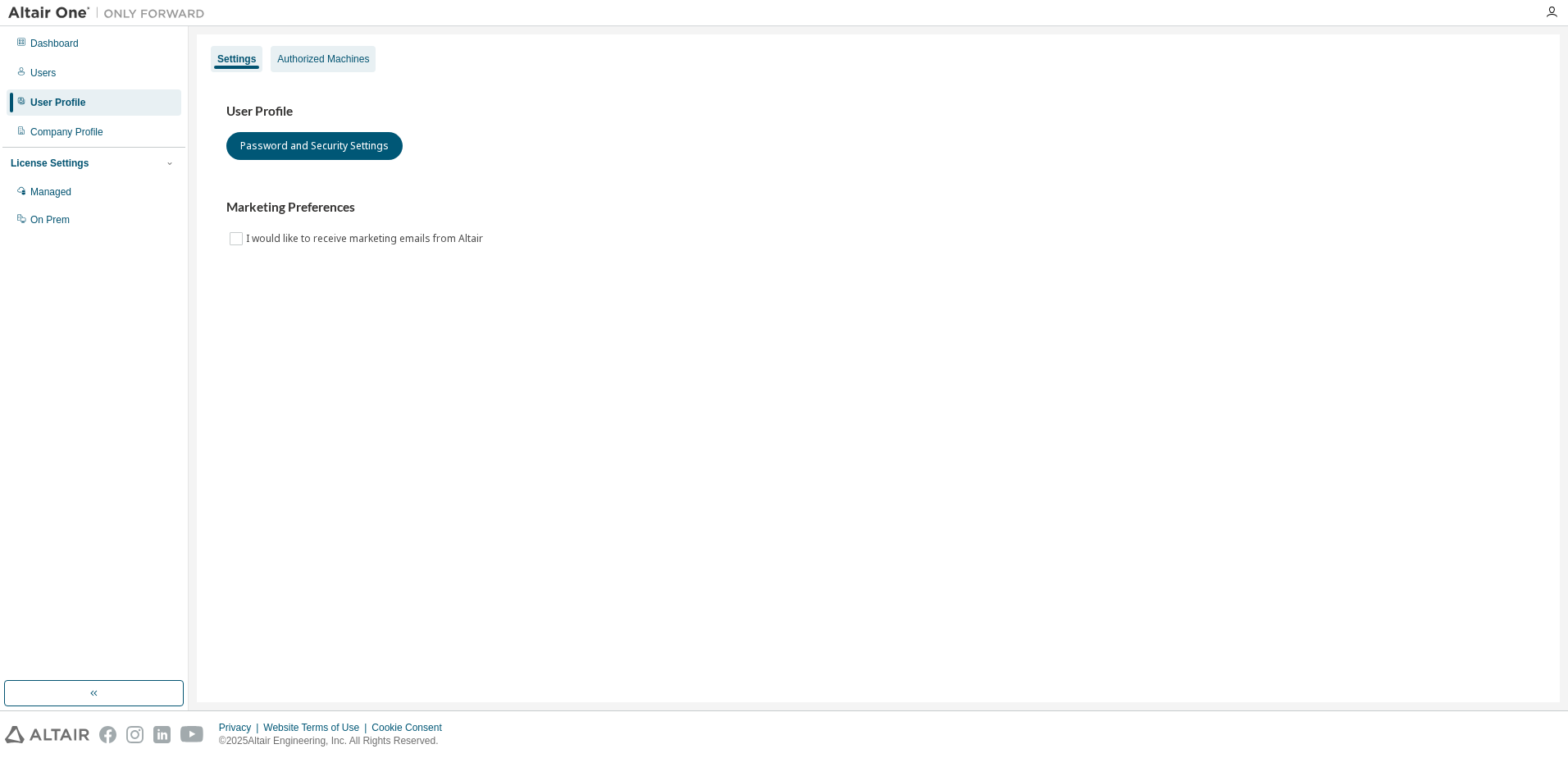
click at [354, 57] on div "Authorized Machines" at bounding box center [323, 59] width 92 height 13
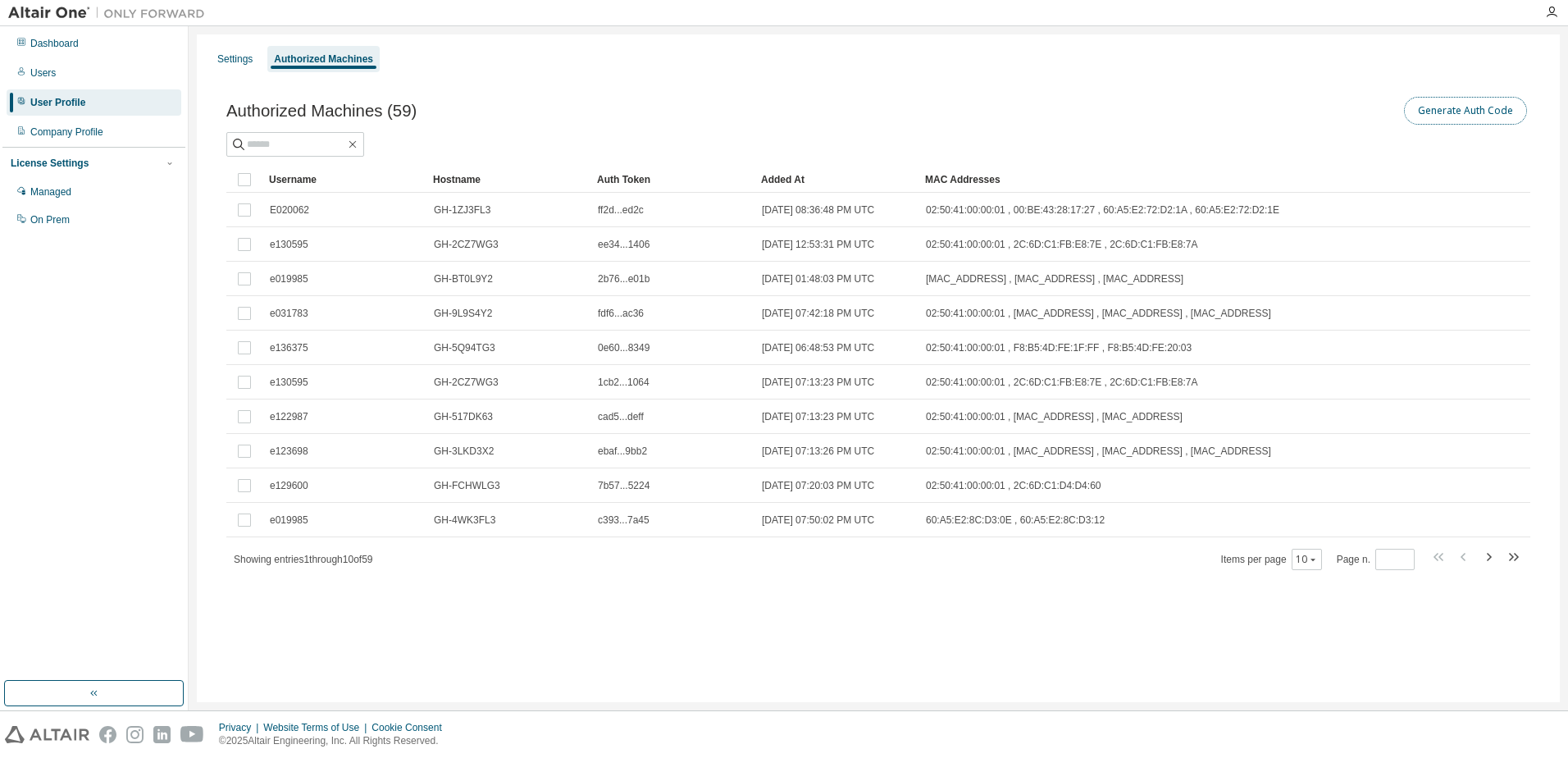
click at [1445, 111] on button "Generate Auth Code" at bounding box center [1465, 110] width 123 height 28
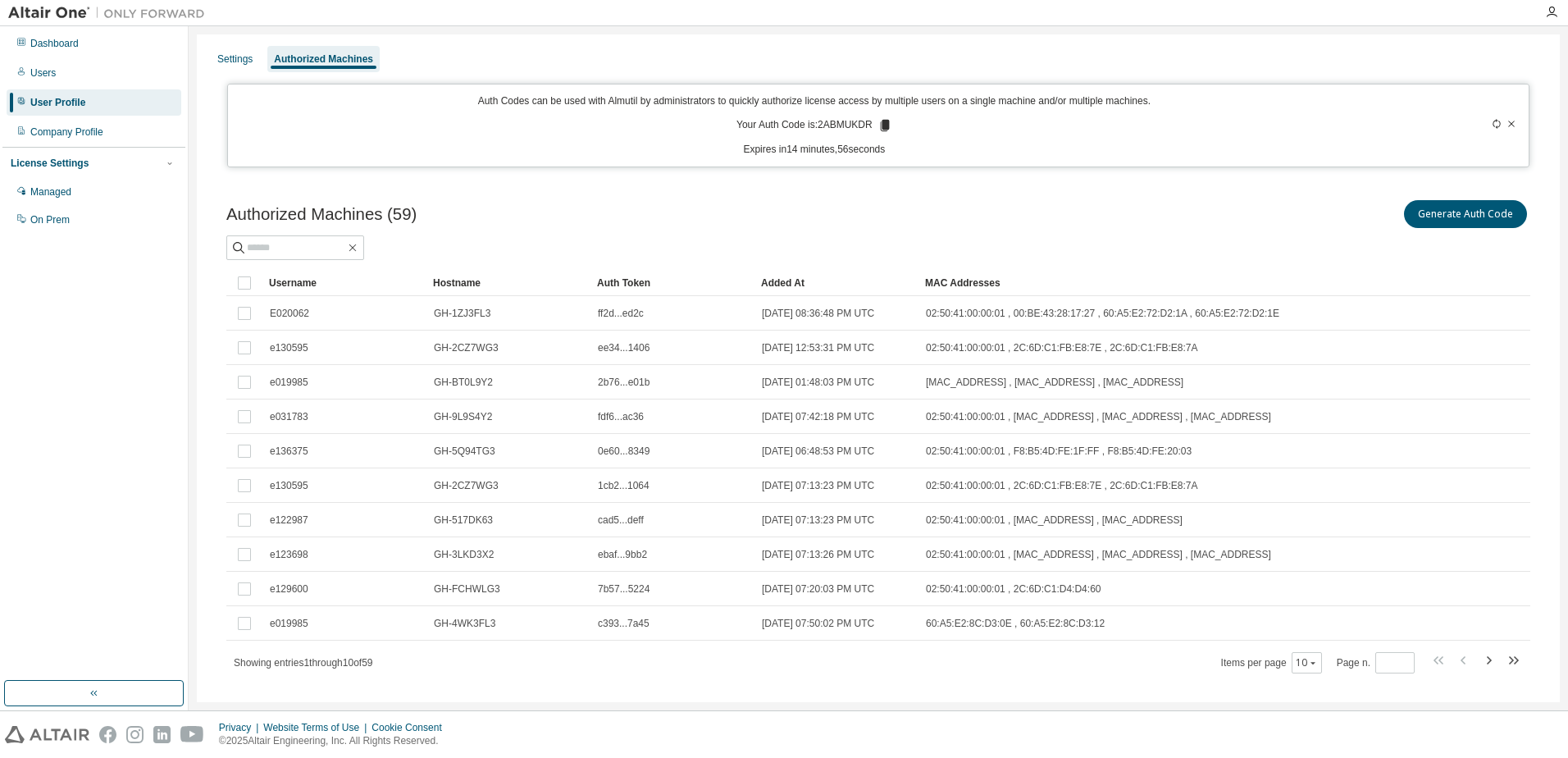
click at [884, 126] on icon at bounding box center [884, 126] width 9 height 12
click at [929, 206] on div "Generate Auth Code" at bounding box center [1204, 214] width 652 height 35
